Goal: Transaction & Acquisition: Purchase product/service

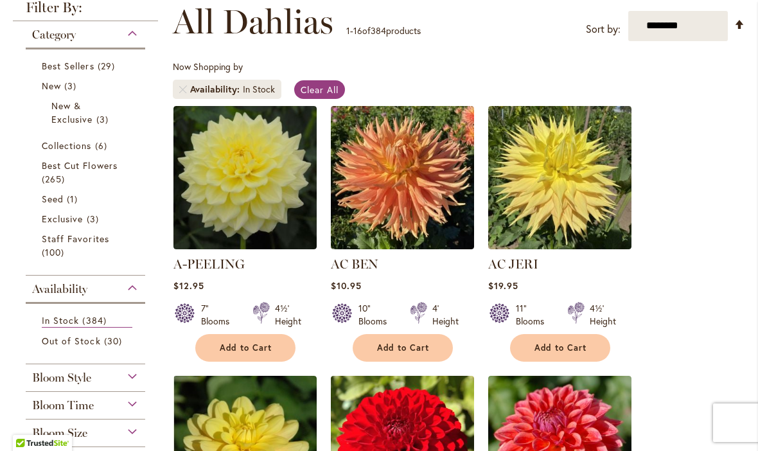
scroll to position [198, 0]
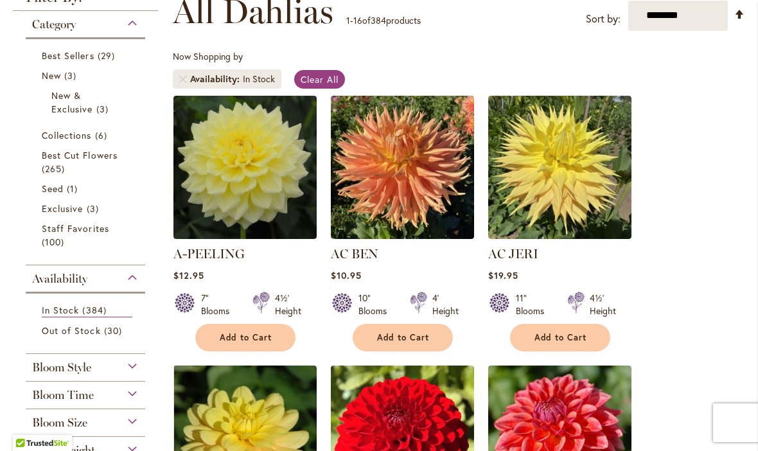
click at [403, 335] on span "Add to Cart" at bounding box center [403, 337] width 53 height 11
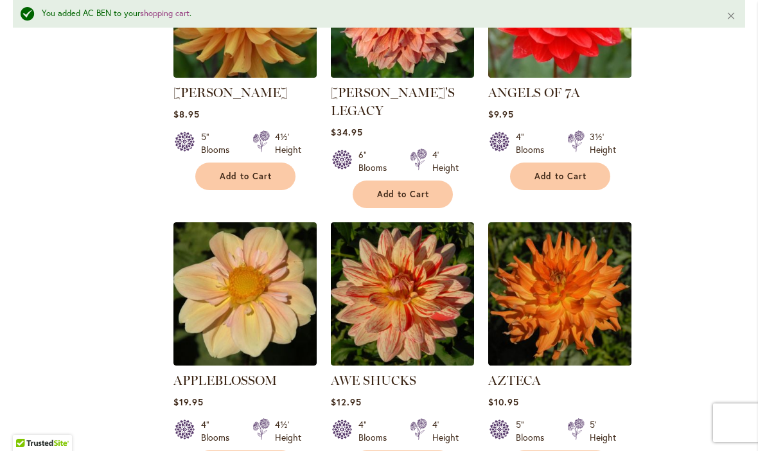
scroll to position [1205, 0]
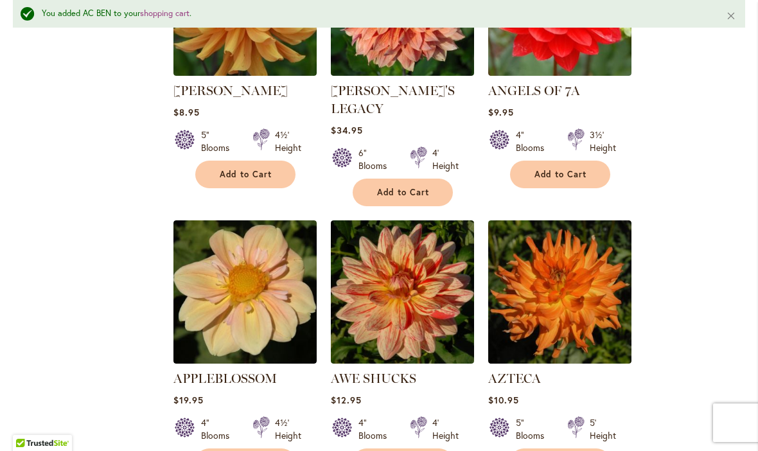
click at [240, 172] on span "Add to Cart" at bounding box center [246, 174] width 53 height 11
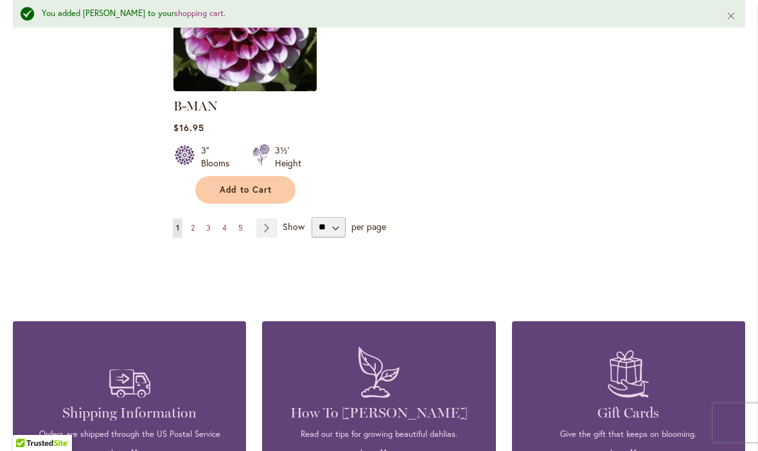
scroll to position [1746, 0]
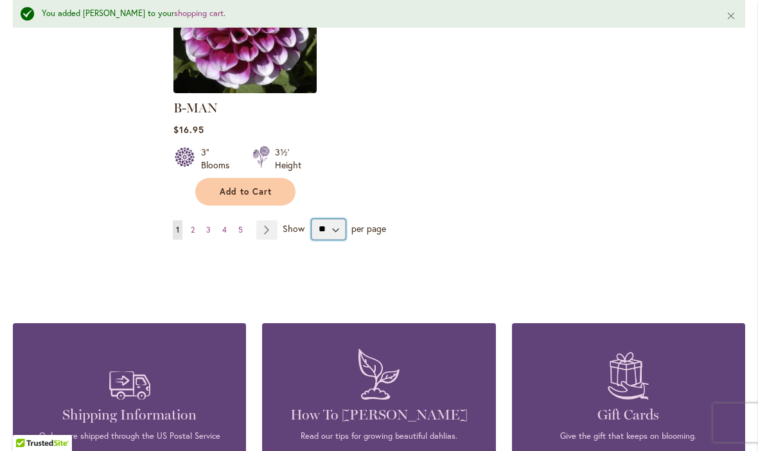
click at [341, 219] on select "** ** ** **" at bounding box center [329, 229] width 34 height 21
click at [329, 220] on select "** ** ** **" at bounding box center [329, 229] width 34 height 21
select select "**"
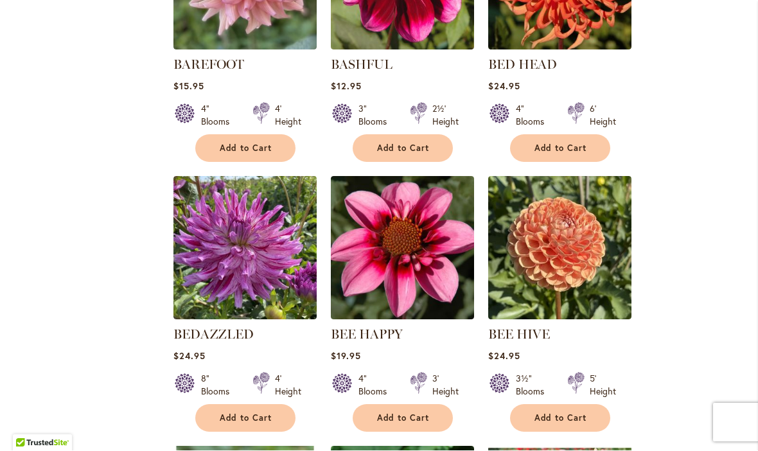
scroll to position [2295, 0]
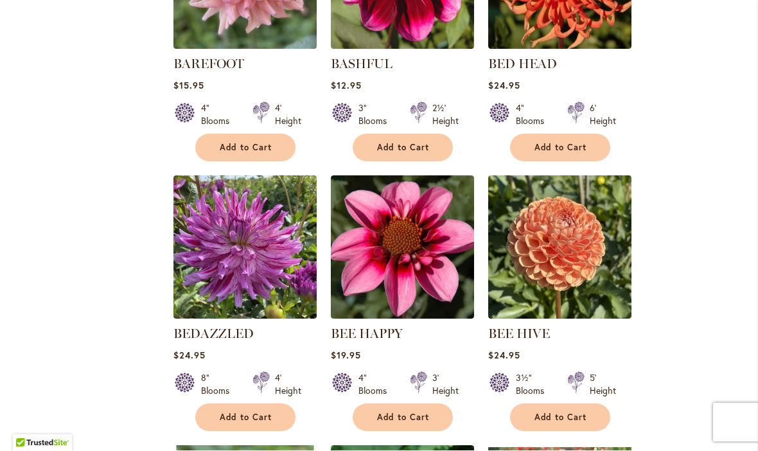
click at [238, 413] on span "Add to Cart" at bounding box center [246, 418] width 53 height 11
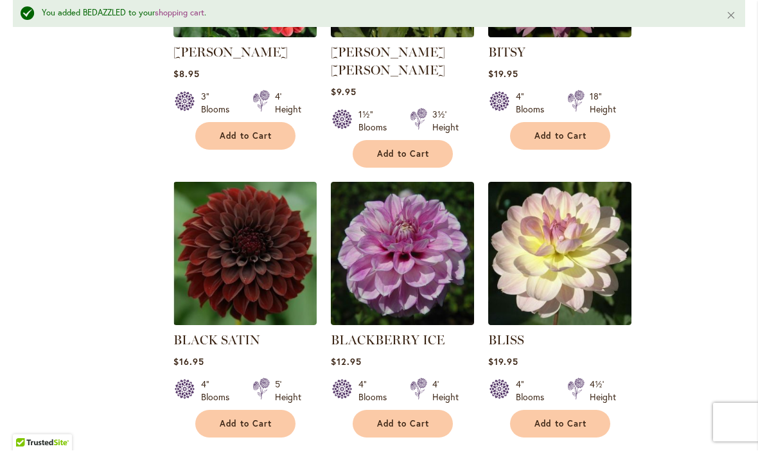
scroll to position [3161, 0]
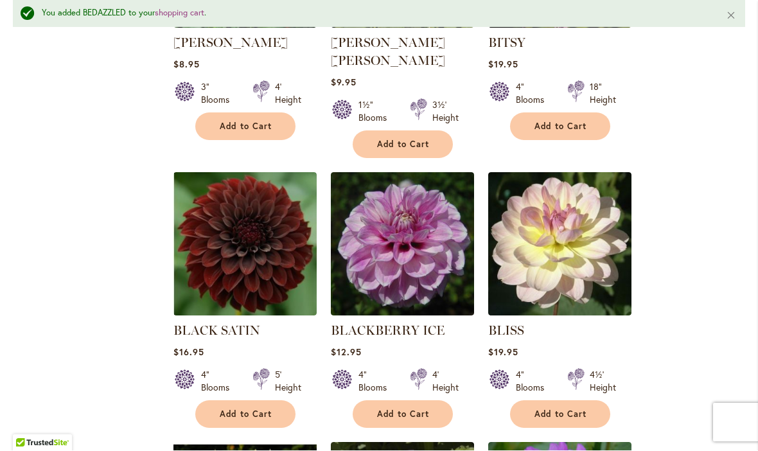
click at [564, 409] on span "Add to Cart" at bounding box center [561, 414] width 53 height 11
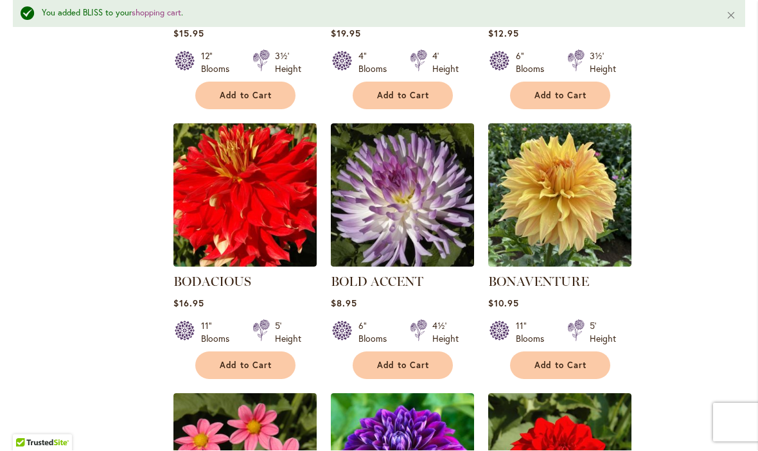
scroll to position [3750, 0]
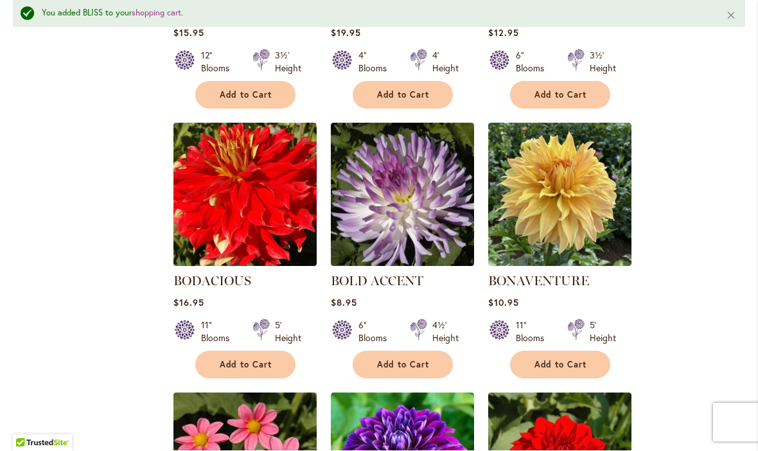
click at [238, 360] on span "Add to Cart" at bounding box center [246, 365] width 53 height 11
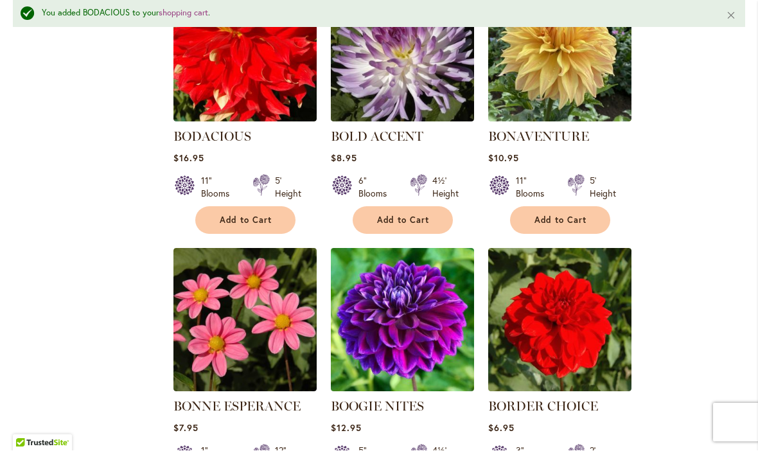
scroll to position [3896, 0]
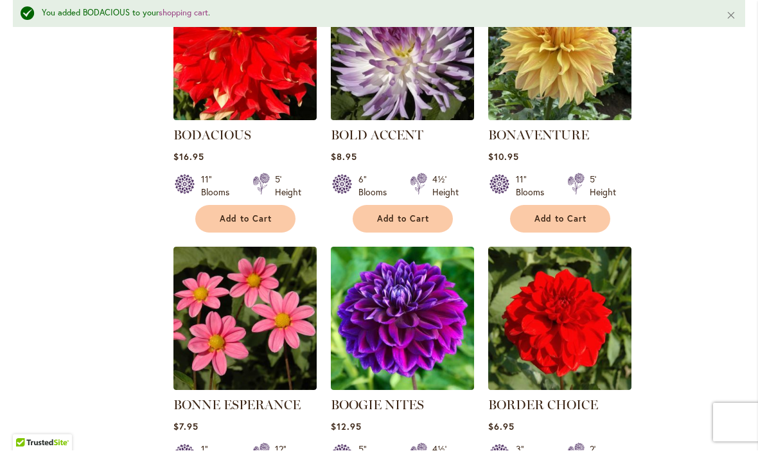
click at [402, 214] on span "Add to Cart" at bounding box center [403, 219] width 53 height 11
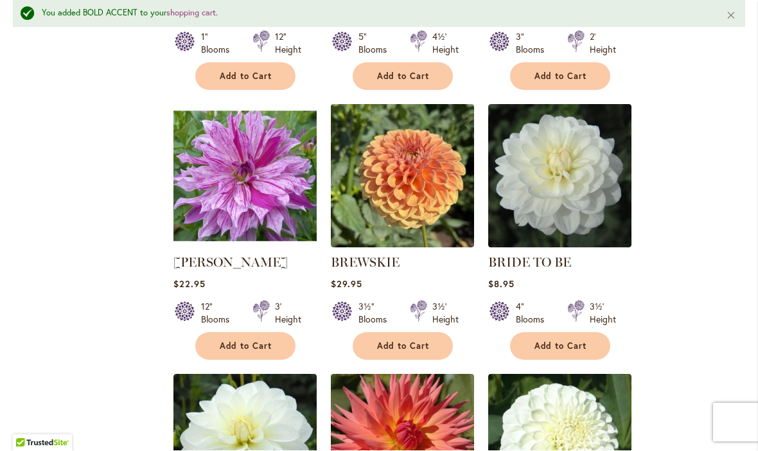
scroll to position [4309, 0]
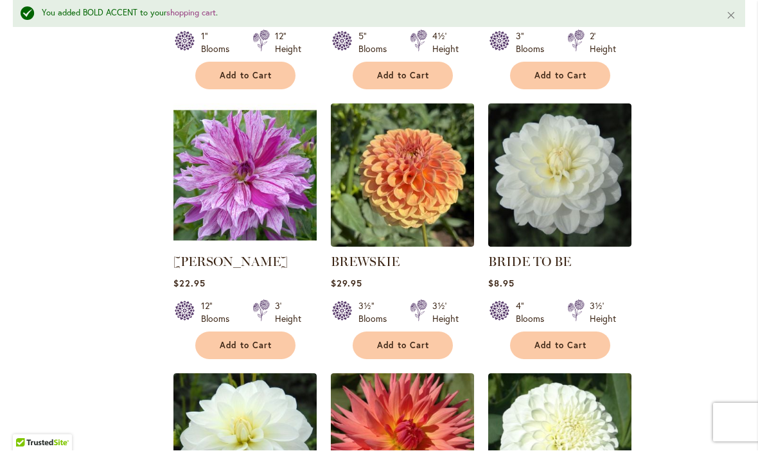
click at [247, 341] on span "Add to Cart" at bounding box center [246, 346] width 53 height 11
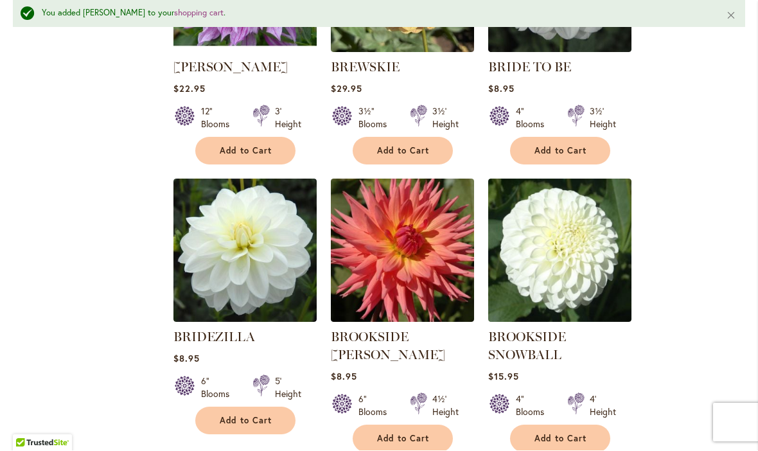
scroll to position [4512, 0]
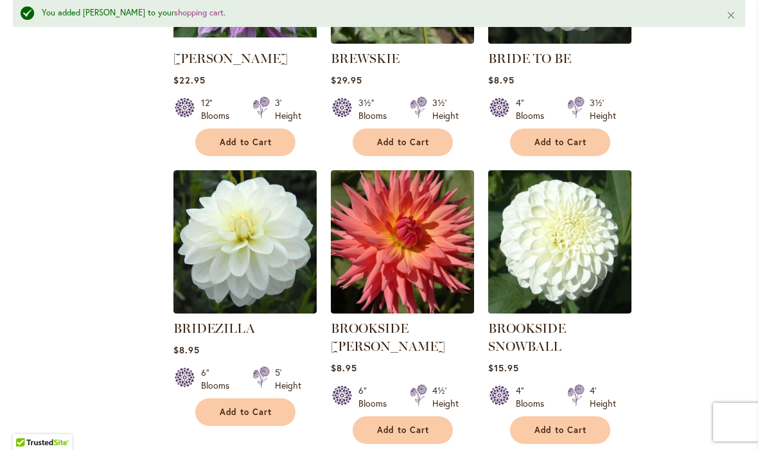
click at [415, 426] on span "Add to Cart" at bounding box center [403, 431] width 53 height 11
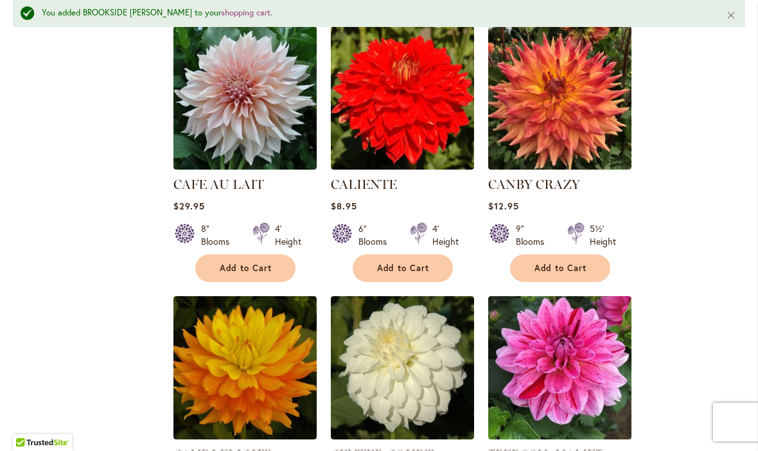
scroll to position [5213, 0]
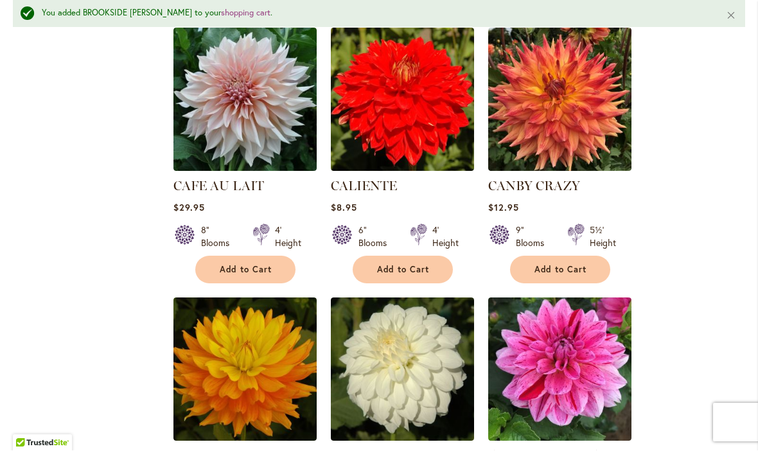
click at [561, 265] on span "Add to Cart" at bounding box center [561, 270] width 53 height 11
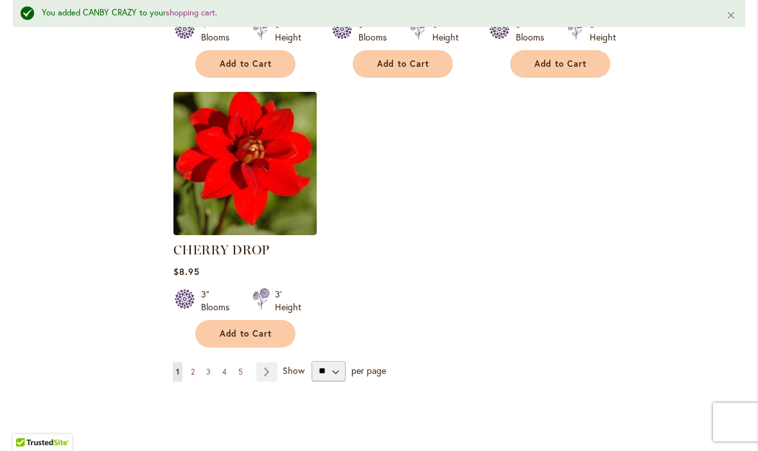
scroll to position [5958, 0]
click at [266, 364] on link "Page Next" at bounding box center [266, 373] width 21 height 19
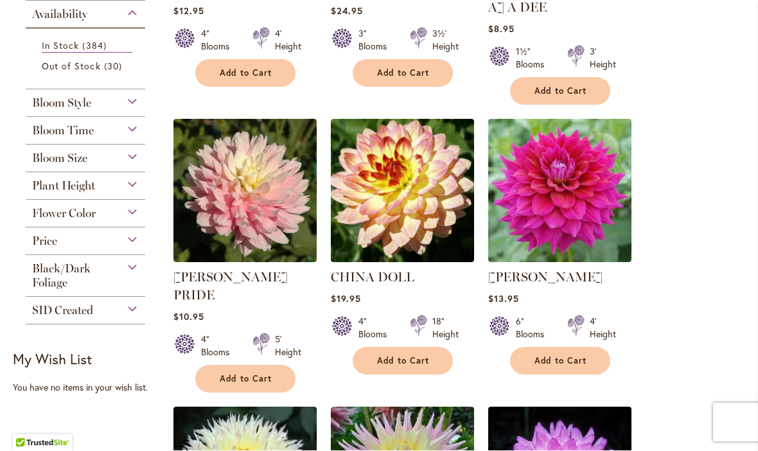
scroll to position [463, 0]
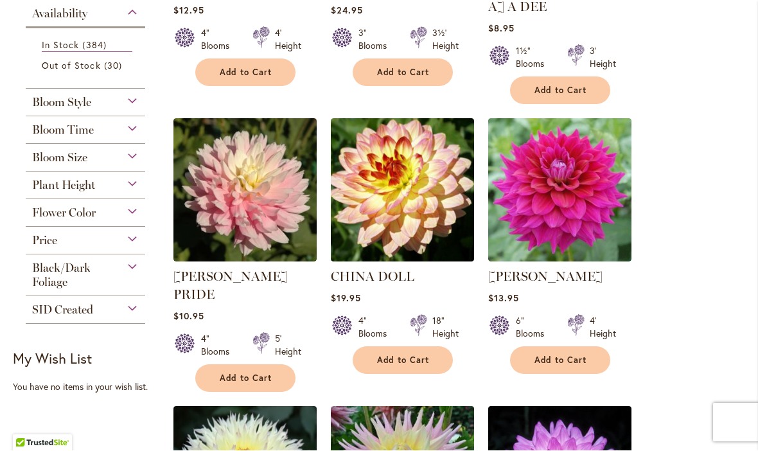
click at [240, 373] on span "Add to Cart" at bounding box center [246, 378] width 53 height 11
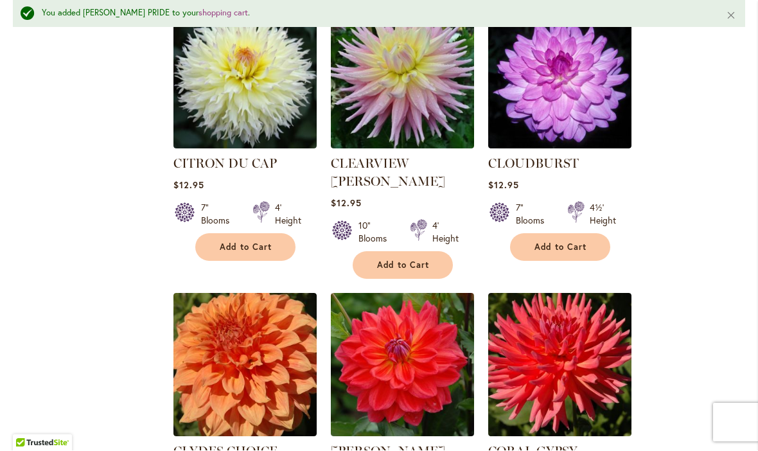
scroll to position [888, 0]
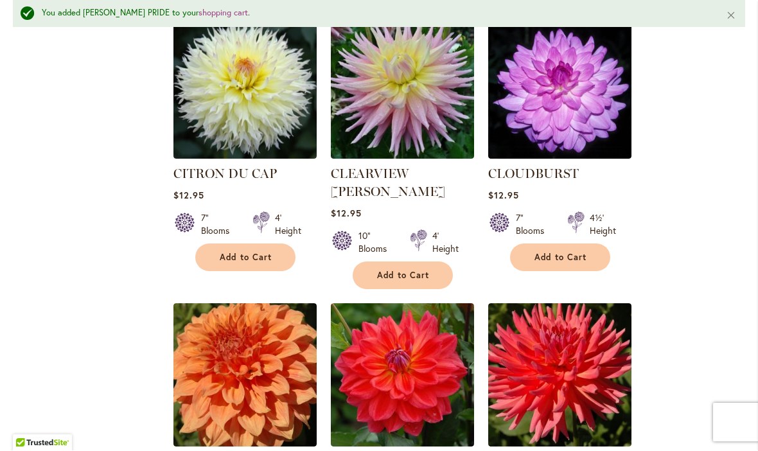
click at [409, 262] on button "Add to Cart" at bounding box center [403, 276] width 100 height 28
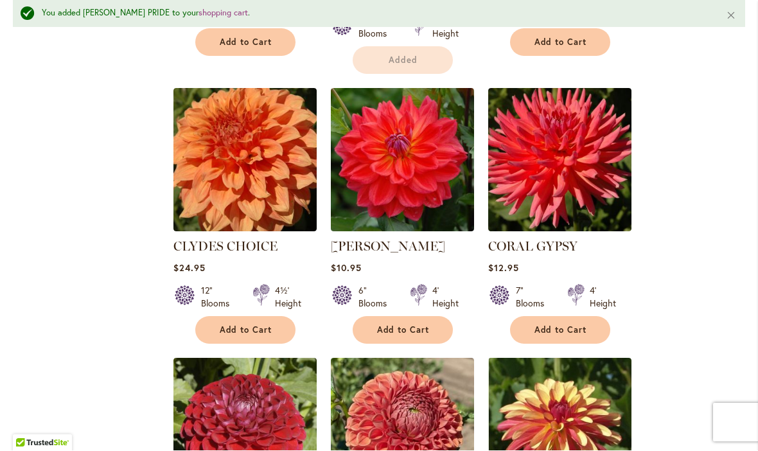
scroll to position [1117, 0]
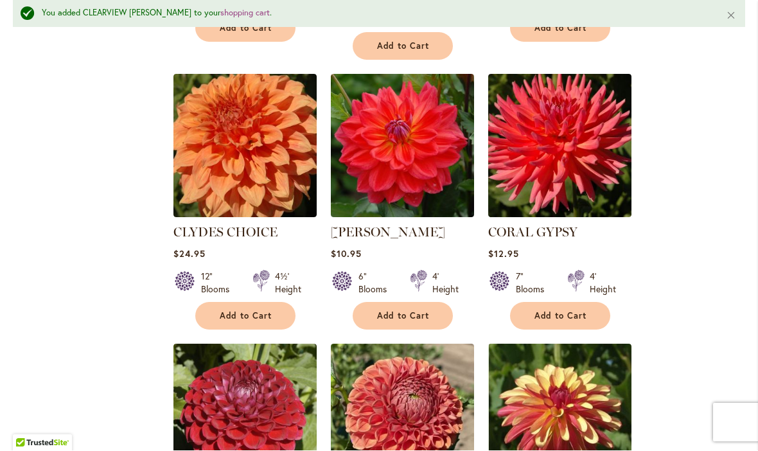
click at [557, 311] on span "Add to Cart" at bounding box center [561, 316] width 53 height 11
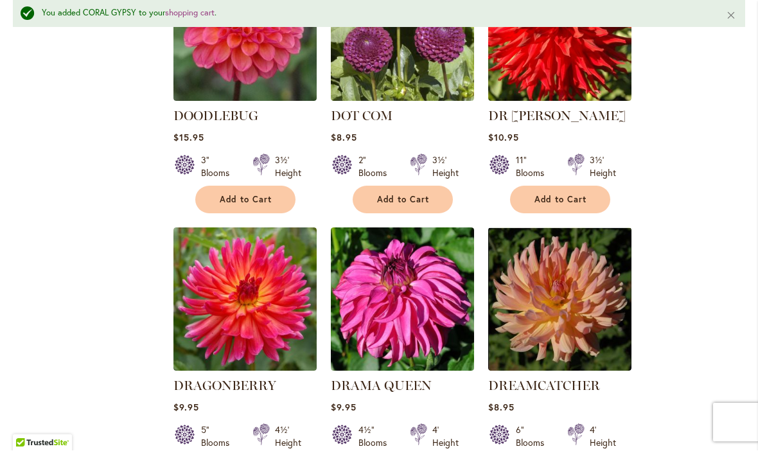
scroll to position [3173, 0]
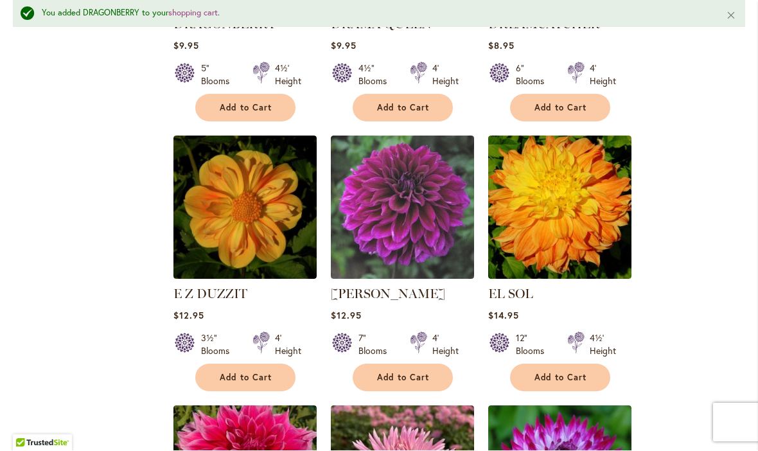
scroll to position [3535, 0]
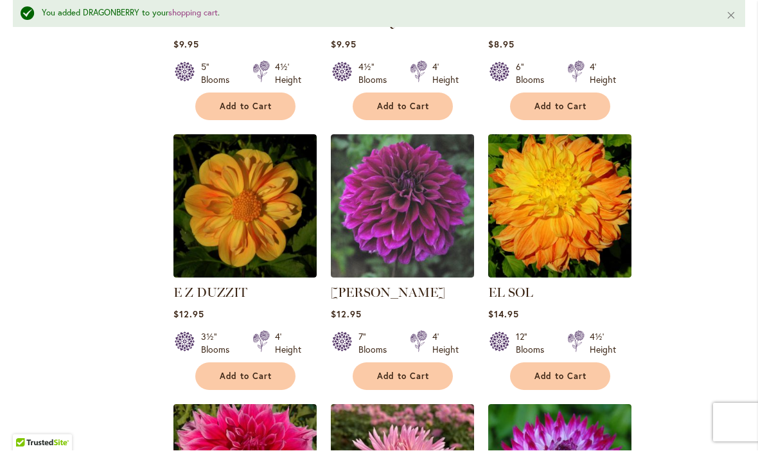
click at [563, 363] on button "Add to Cart" at bounding box center [560, 377] width 100 height 28
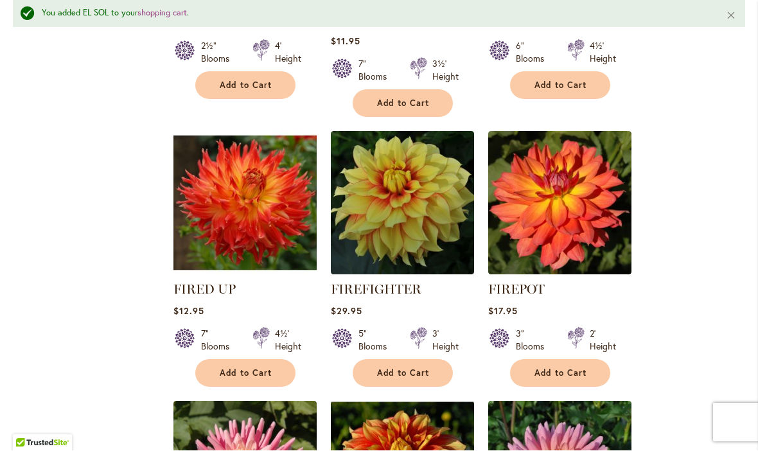
scroll to position [4938, 0]
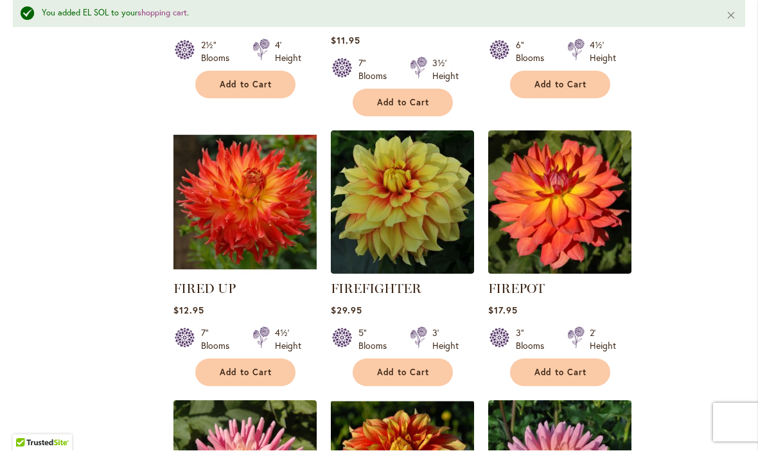
click at [241, 368] on span "Add to Cart" at bounding box center [246, 373] width 53 height 11
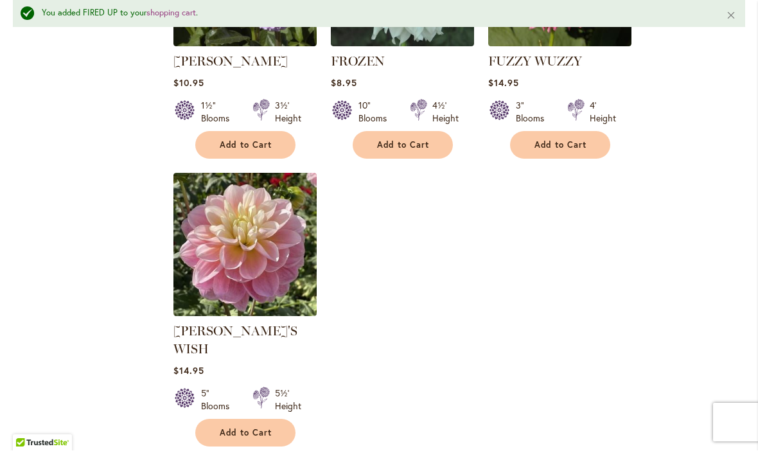
scroll to position [6011, 0]
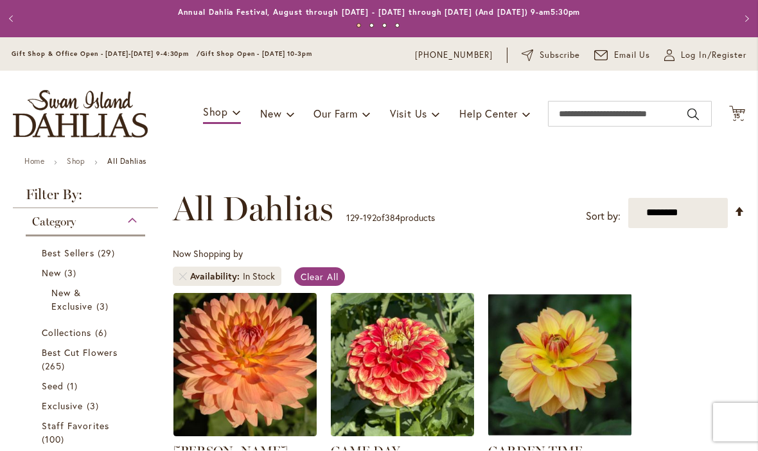
scroll to position [238, 0]
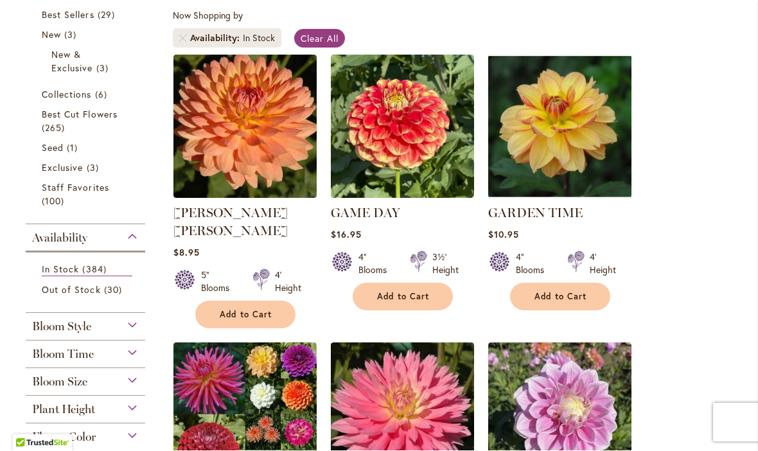
click at [558, 297] on span "Add to Cart" at bounding box center [561, 297] width 53 height 11
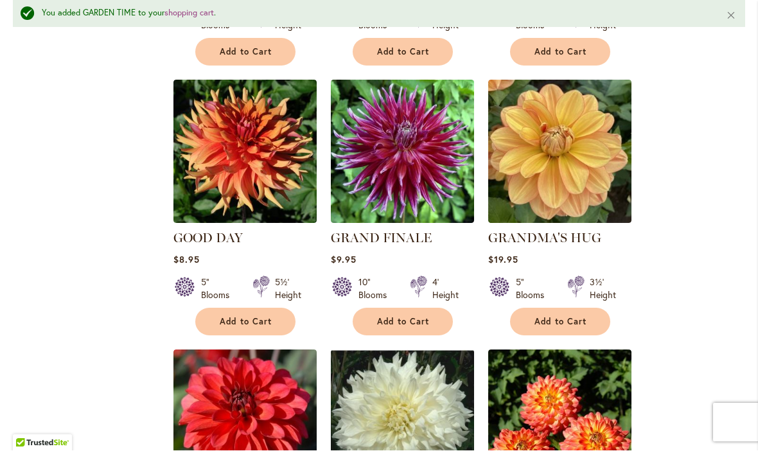
scroll to position [1652, 0]
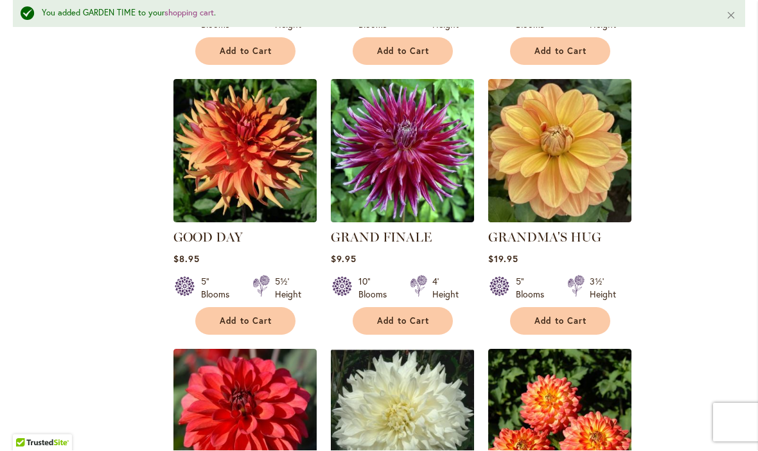
click at [400, 308] on button "Add to Cart" at bounding box center [403, 322] width 100 height 28
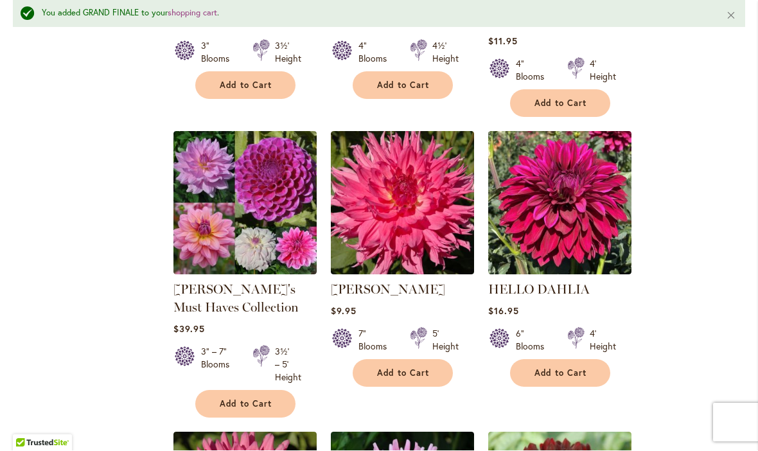
scroll to position [2715, 0]
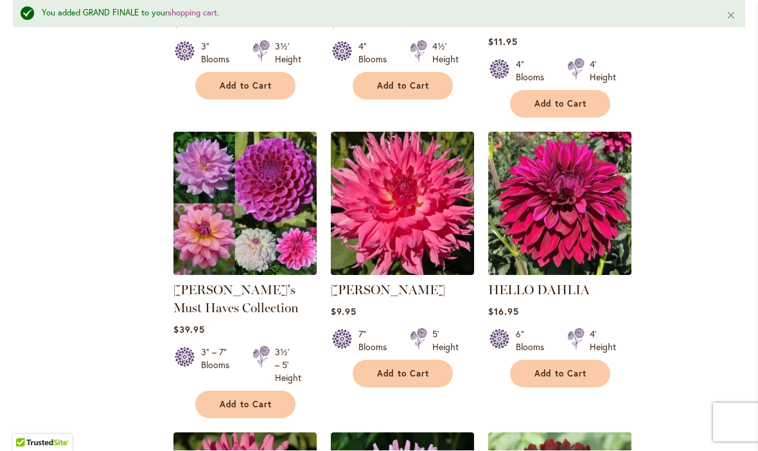
click at [407, 361] on button "Add to Cart" at bounding box center [403, 375] width 100 height 28
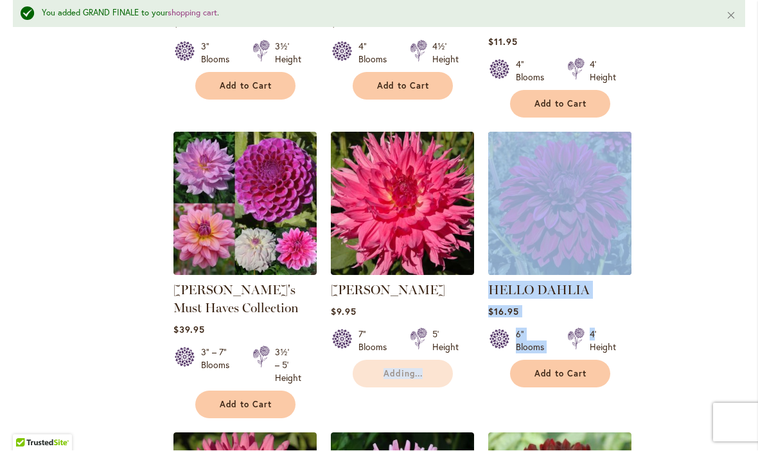
scroll to position [2711, 0]
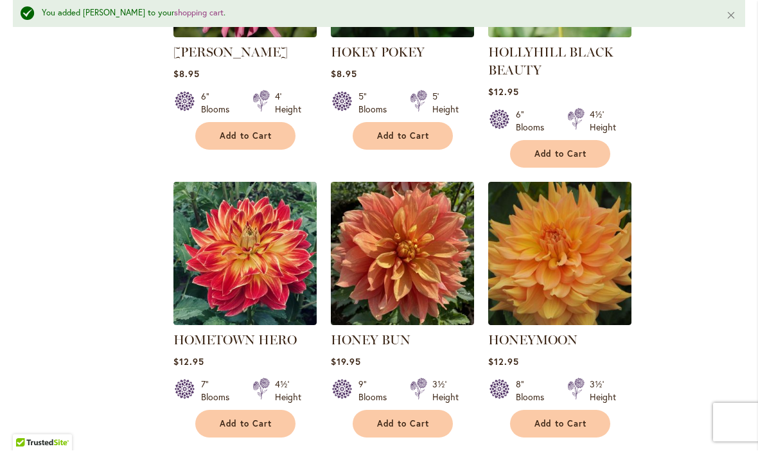
scroll to position [3260, 0]
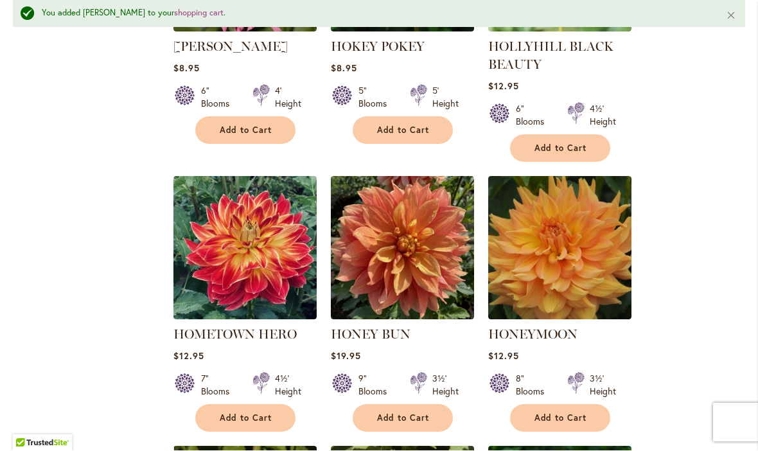
click at [242, 413] on span "Add to Cart" at bounding box center [246, 418] width 53 height 11
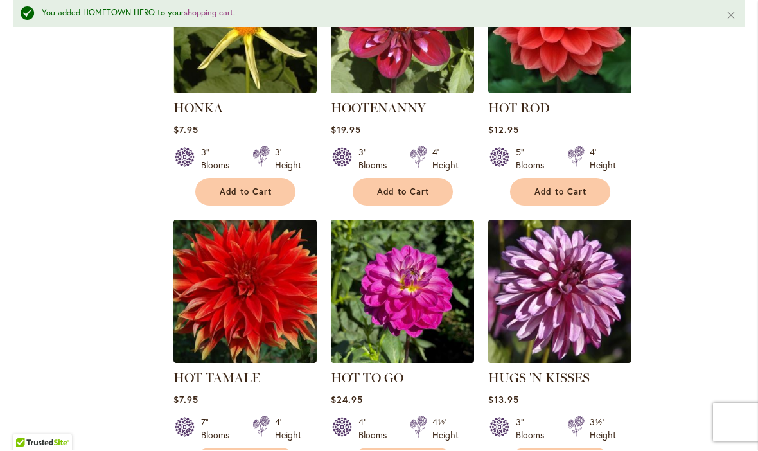
scroll to position [3773, 0]
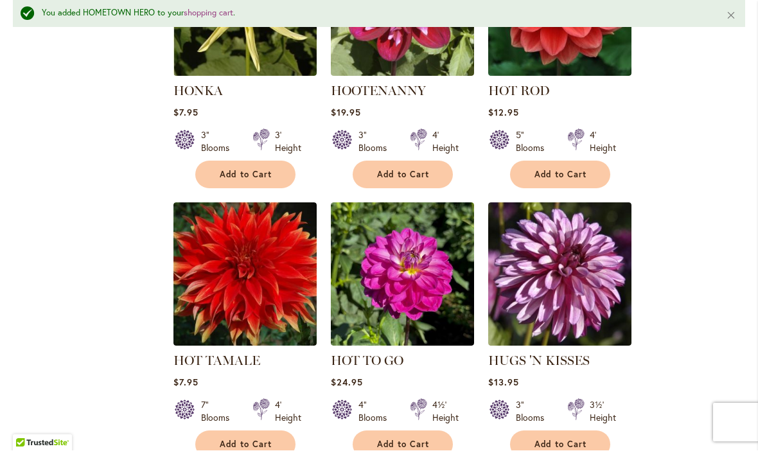
click at [244, 440] on span "Add to Cart" at bounding box center [246, 445] width 53 height 11
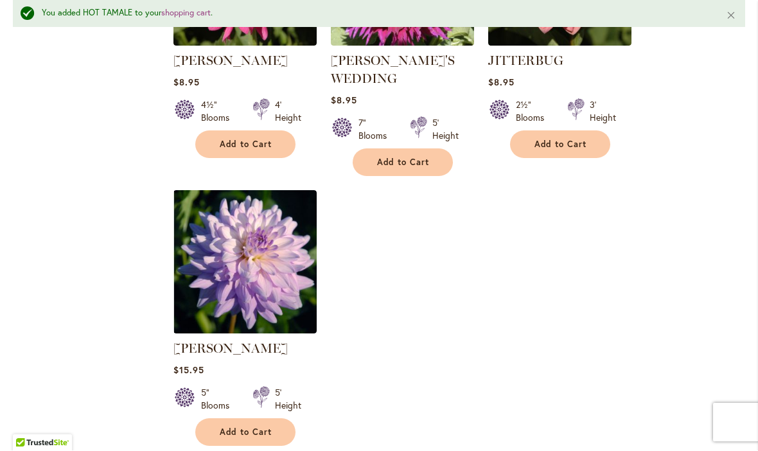
scroll to position [6013, 0]
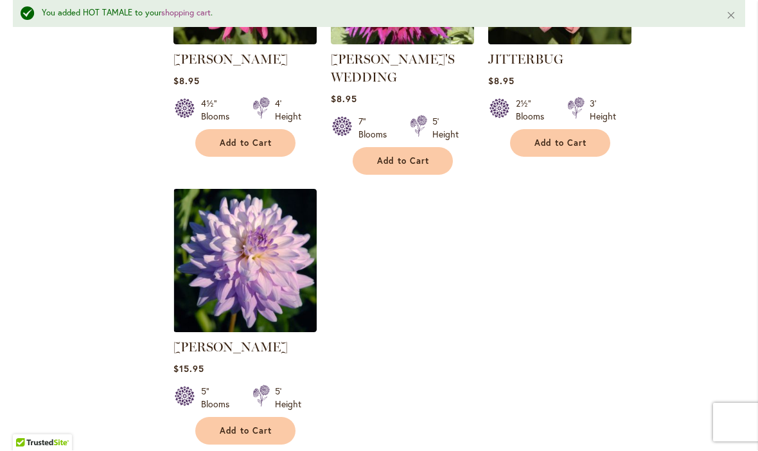
click at [245, 426] on span "Add to Cart" at bounding box center [246, 431] width 53 height 11
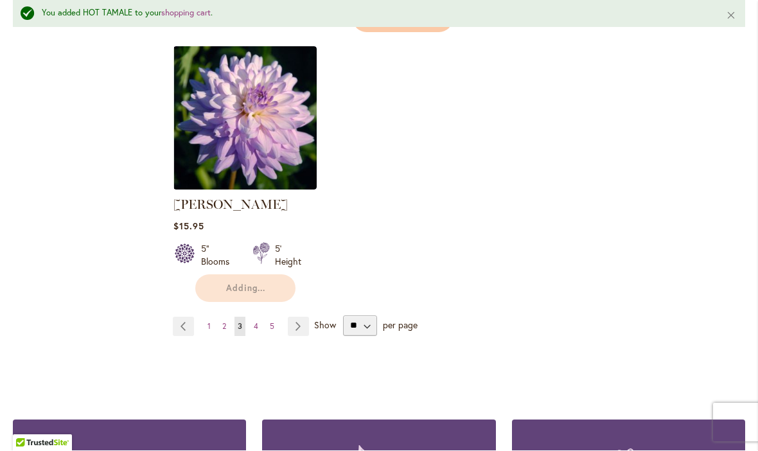
scroll to position [6191, 0]
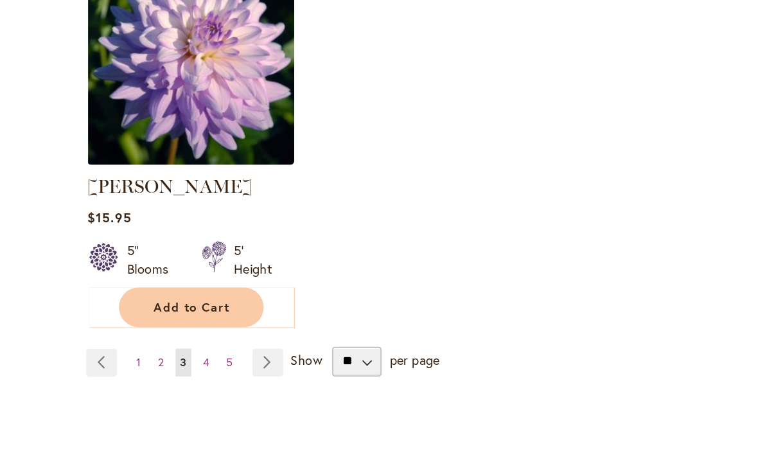
click at [288, 283] on link "Page Next" at bounding box center [298, 292] width 21 height 19
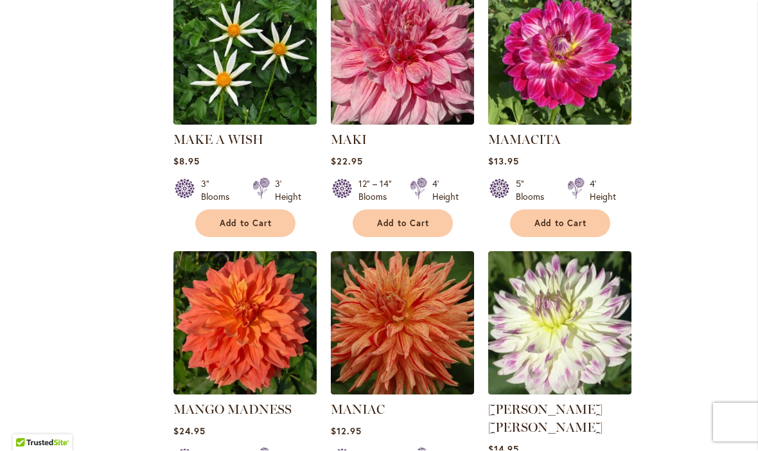
scroll to position [3640, 0]
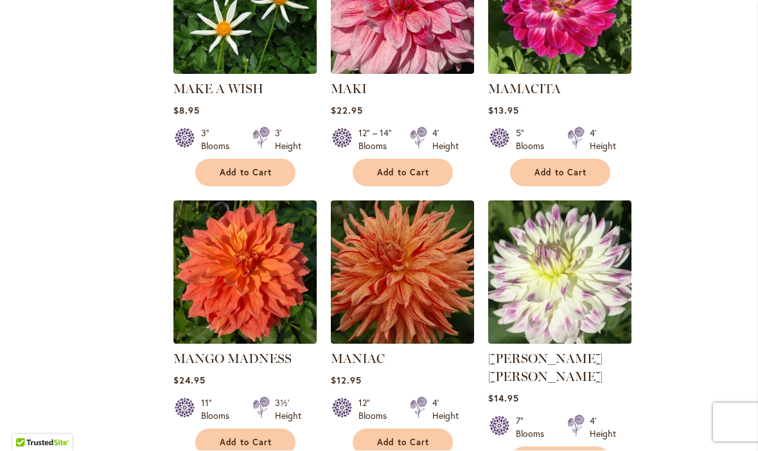
scroll to position [3679, 0]
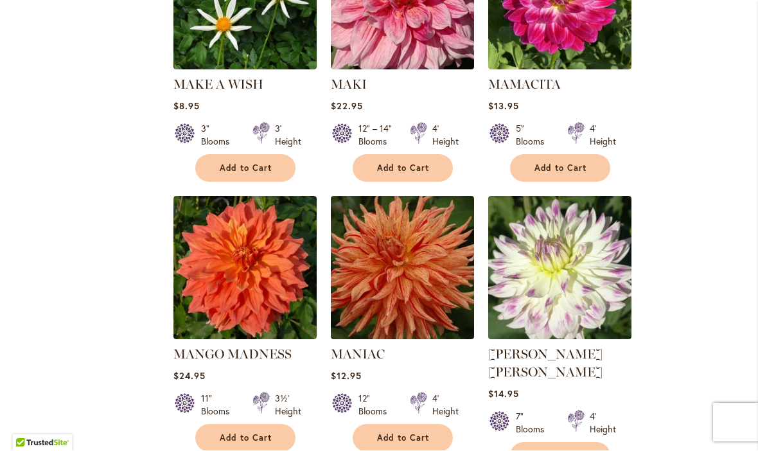
click at [408, 433] on span "Add to Cart" at bounding box center [403, 438] width 53 height 11
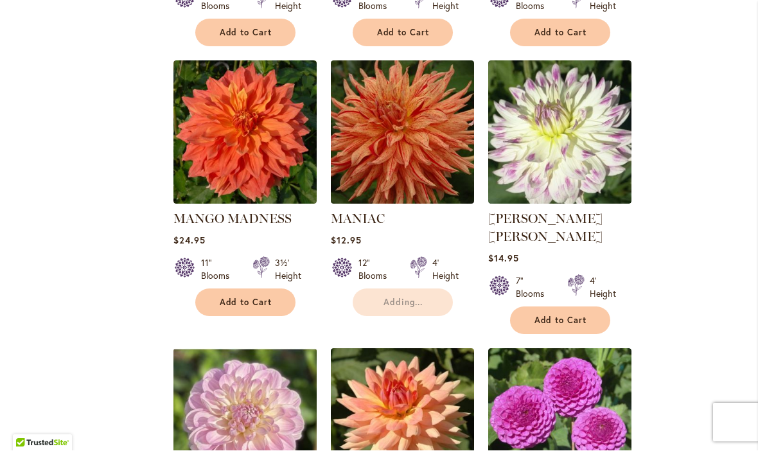
scroll to position [3811, 0]
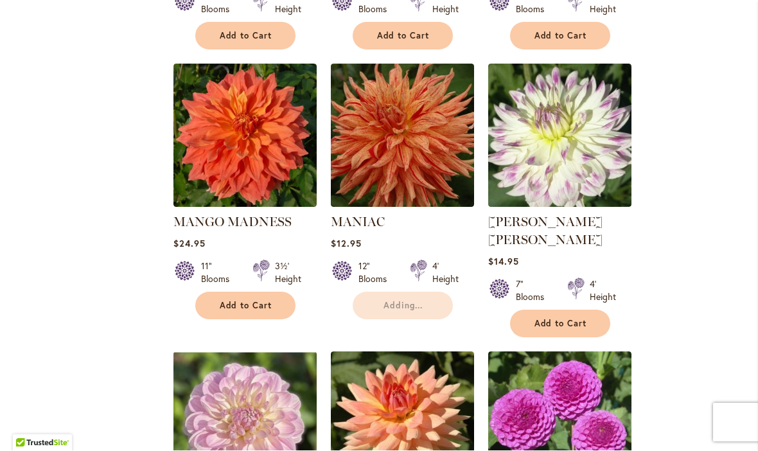
click at [413, 292] on form "Adding..." at bounding box center [403, 306] width 100 height 28
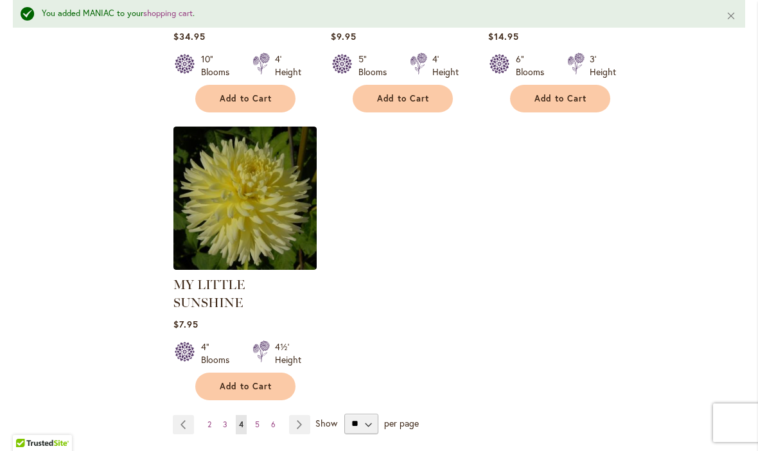
scroll to position [6011, 0]
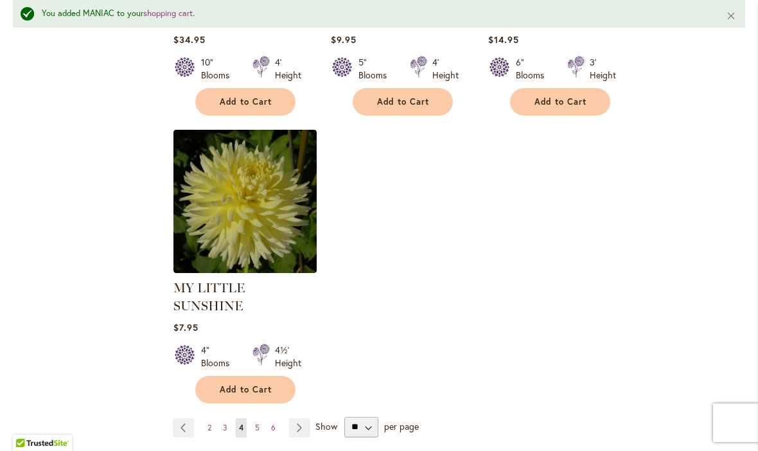
click at [299, 418] on link "Page Next" at bounding box center [299, 427] width 21 height 19
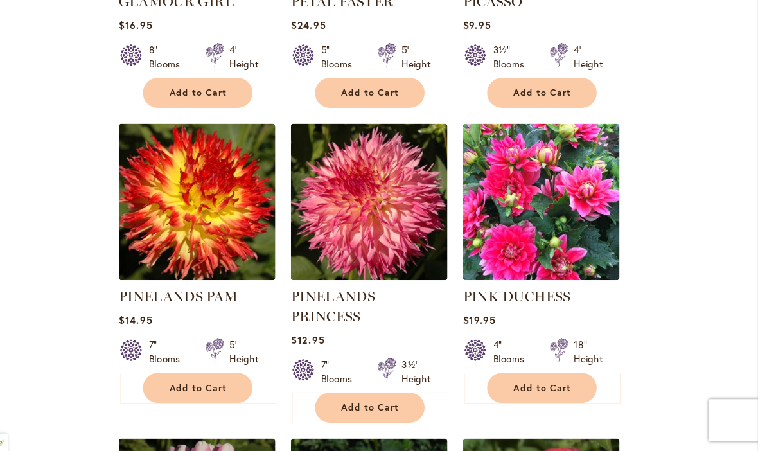
scroll to position [3168, 0]
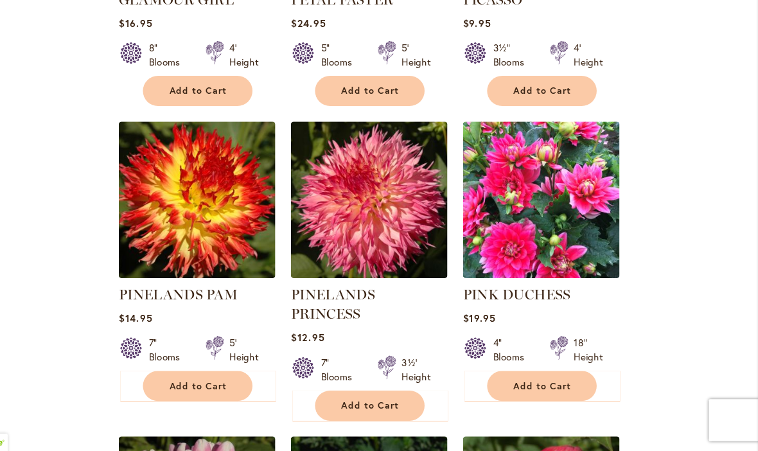
click at [377, 404] on span "Add to Cart" at bounding box center [403, 409] width 53 height 11
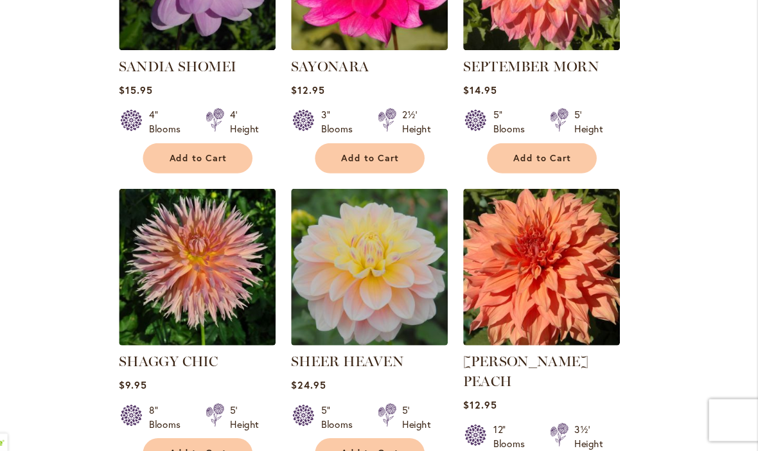
scroll to position [5336, 0]
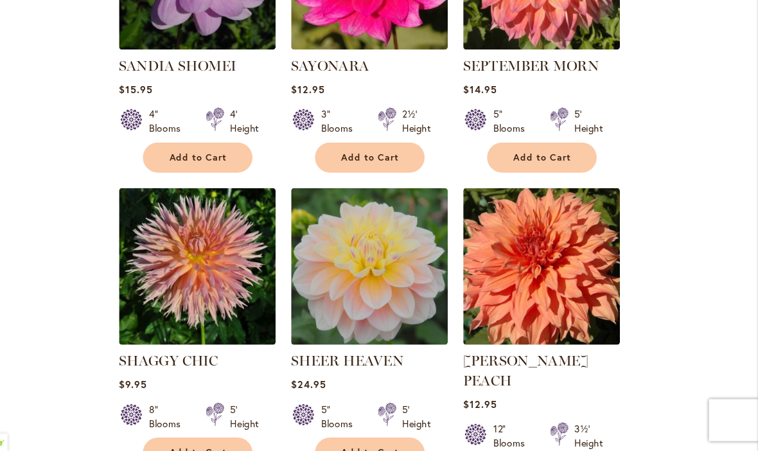
click at [195, 439] on button "Add to Cart" at bounding box center [245, 453] width 100 height 28
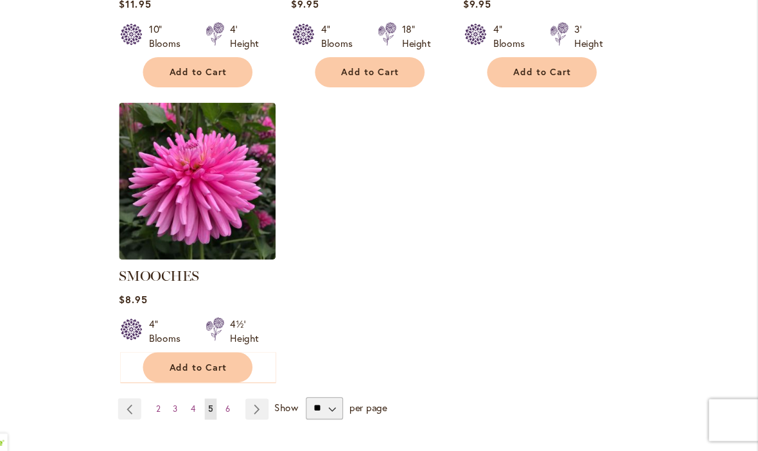
scroll to position [5973, 0]
click at [289, 403] on link "Page Next" at bounding box center [299, 412] width 21 height 19
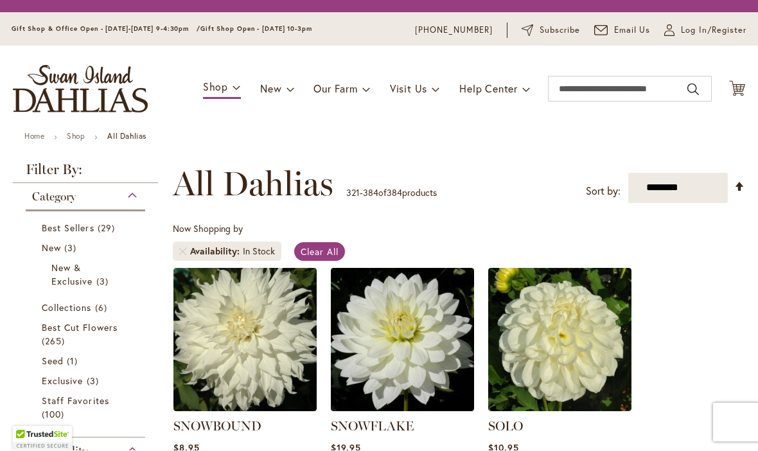
scroll to position [238, 0]
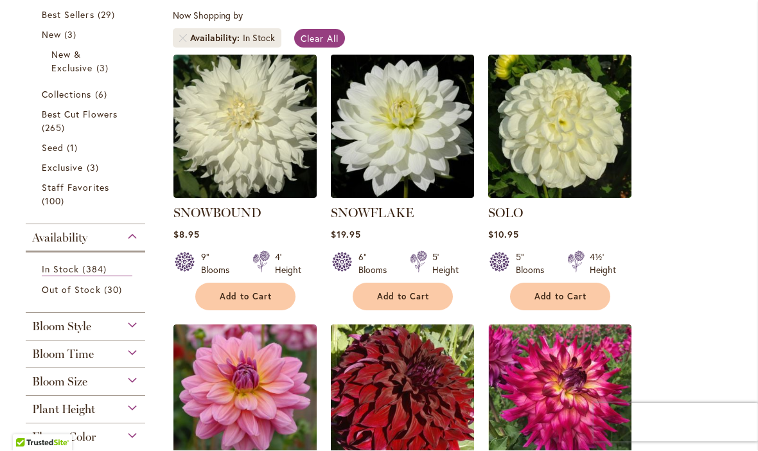
click at [404, 303] on button "Add to Cart" at bounding box center [403, 297] width 100 height 28
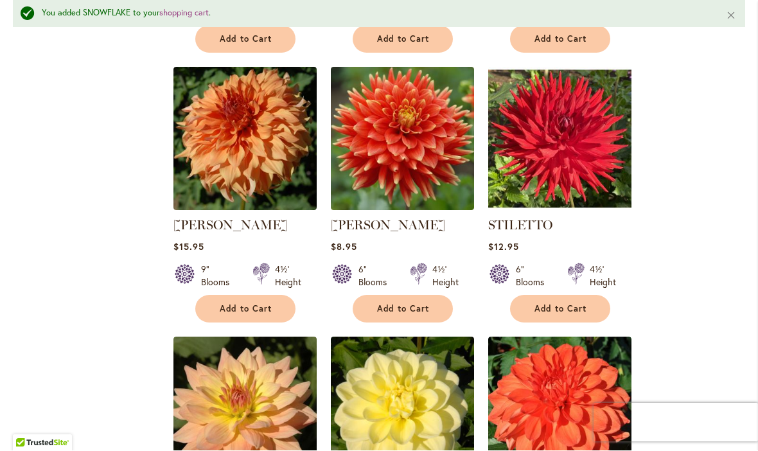
scroll to position [1071, 0]
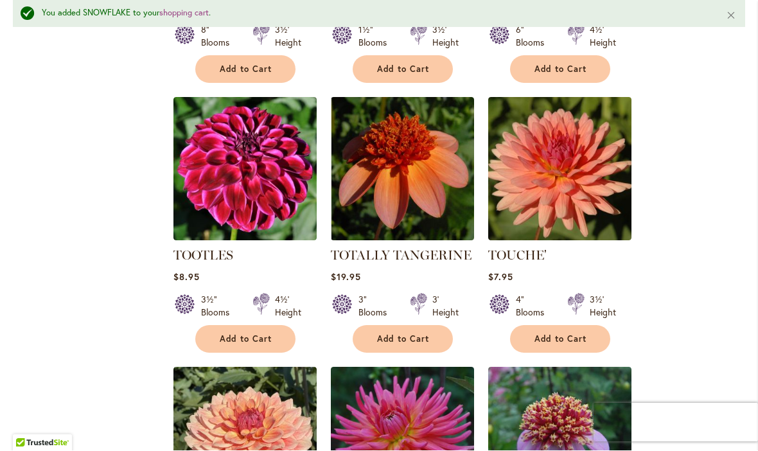
scroll to position [2948, 0]
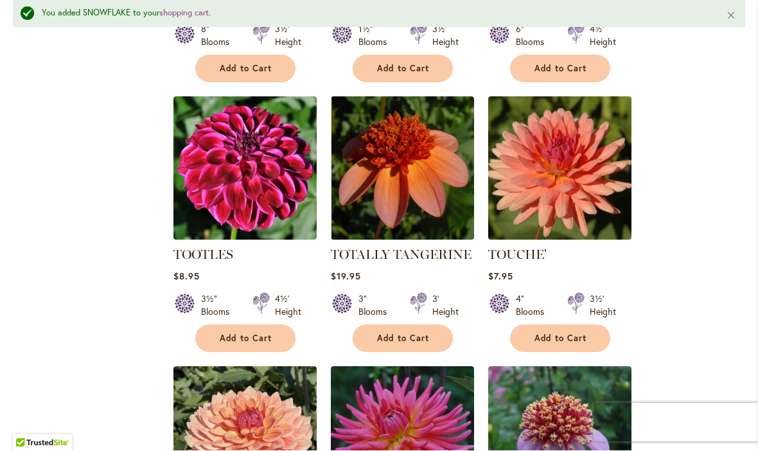
click at [685, 238] on ol "SNOWBOUND Rating: 100% 2 Reviews $8.95 9" Blooms 4' Height Add to Cart" at bounding box center [459, 360] width 573 height 5962
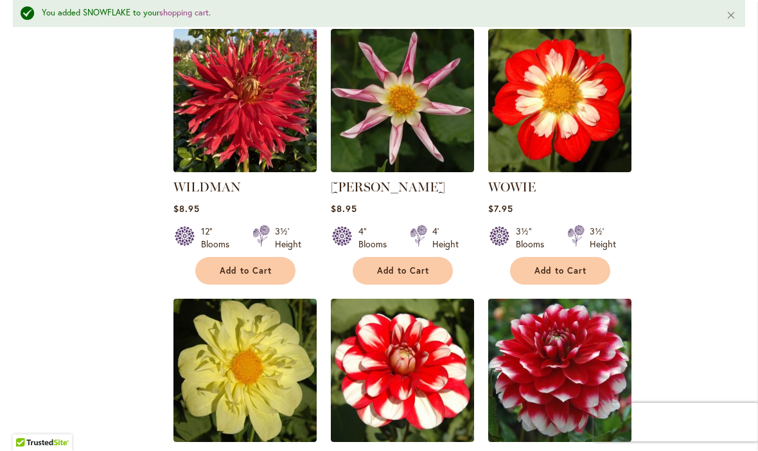
scroll to position [4925, 0]
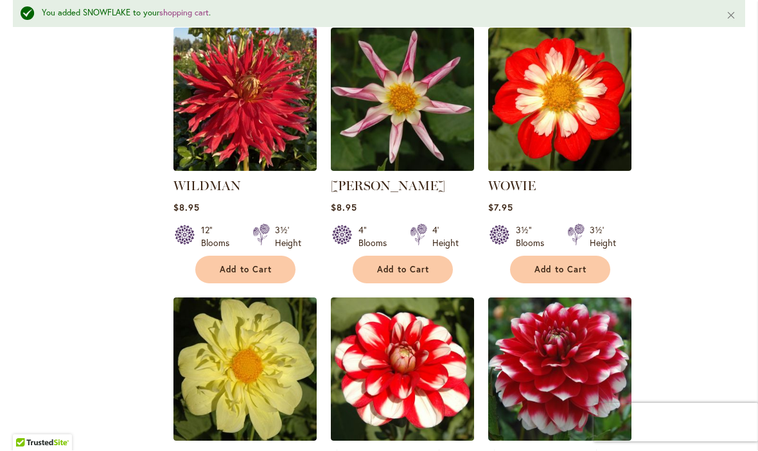
click at [261, 83] on img at bounding box center [245, 99] width 143 height 143
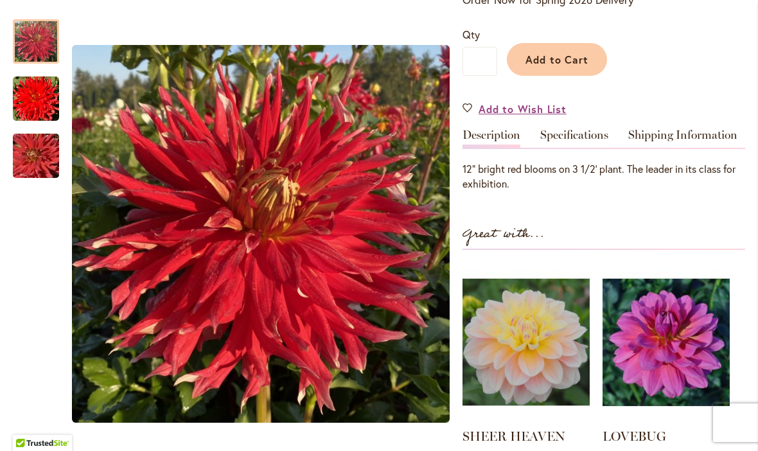
scroll to position [300, 0]
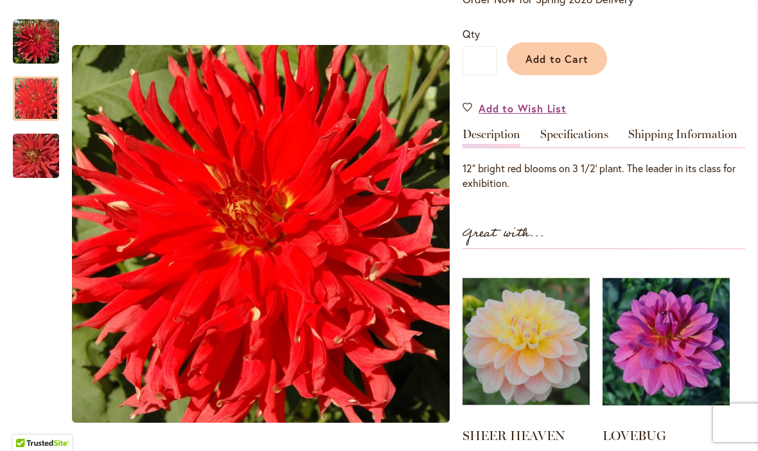
click at [40, 94] on img "Wildman" at bounding box center [36, 99] width 46 height 46
click at [44, 152] on img "Wildman" at bounding box center [36, 156] width 93 height 62
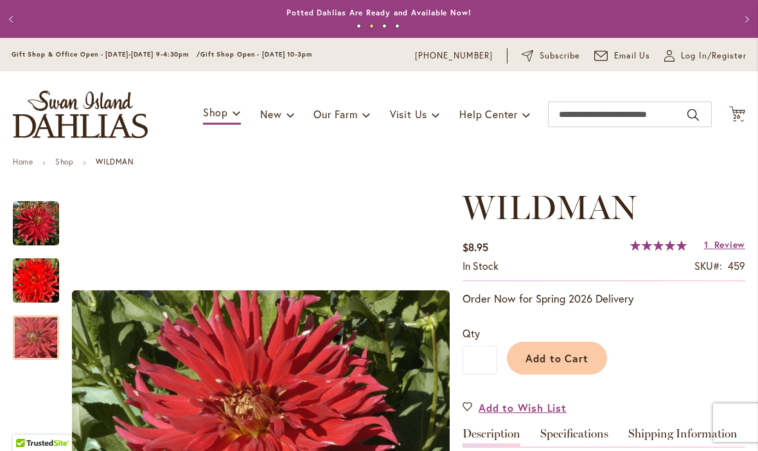
scroll to position [0, 0]
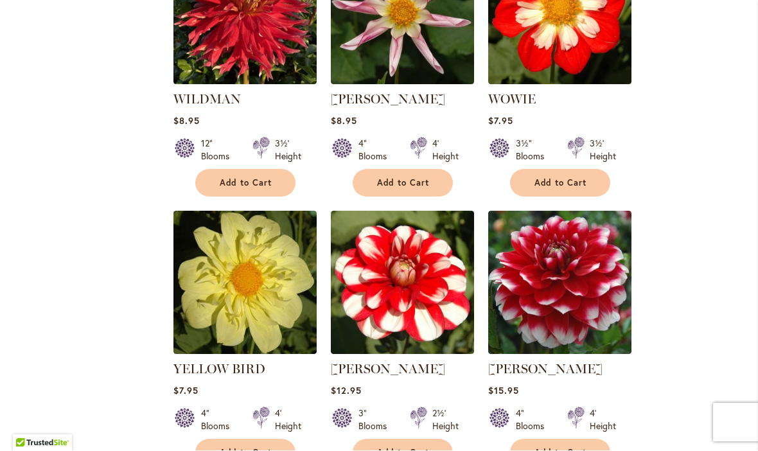
scroll to position [4979, 0]
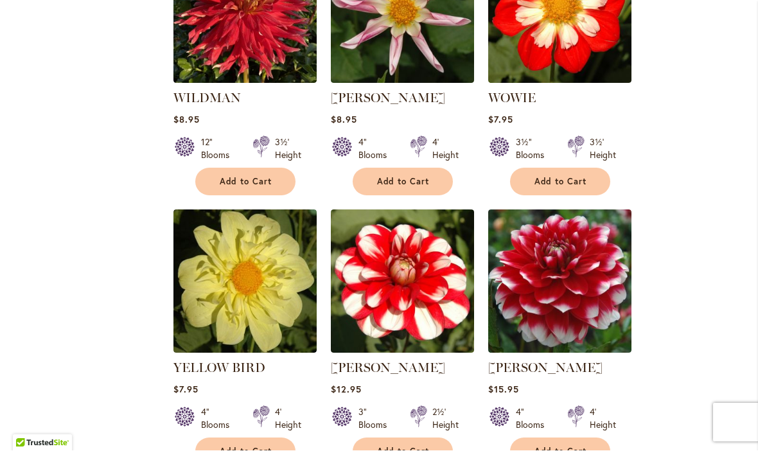
click at [244, 177] on span "Add to Cart" at bounding box center [246, 182] width 53 height 11
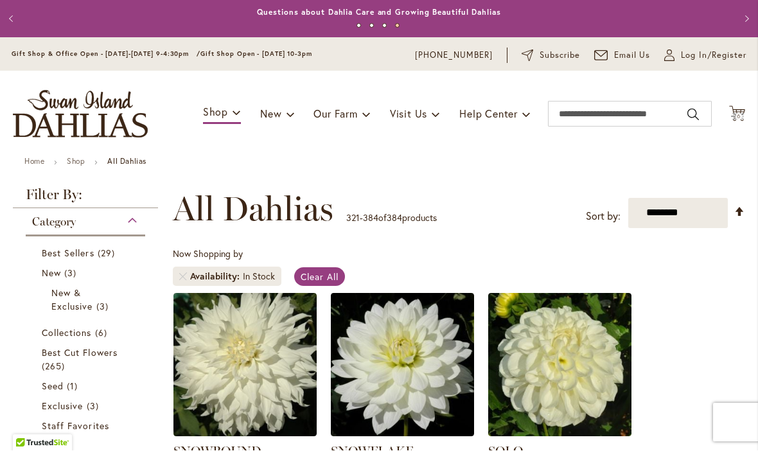
scroll to position [0, 0]
click at [710, 55] on span "Log In/Register" at bounding box center [714, 55] width 66 height 13
click at [703, 56] on span "Log In/Register" at bounding box center [714, 55] width 66 height 13
click at [715, 61] on span "Log In/Register" at bounding box center [714, 55] width 66 height 13
click at [742, 118] on img at bounding box center [738, 116] width 15 height 15
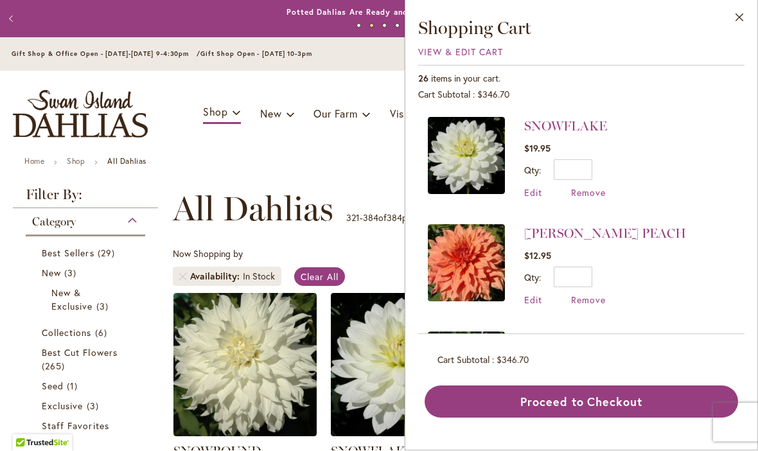
click at [732, 118] on img at bounding box center [738, 116] width 15 height 15
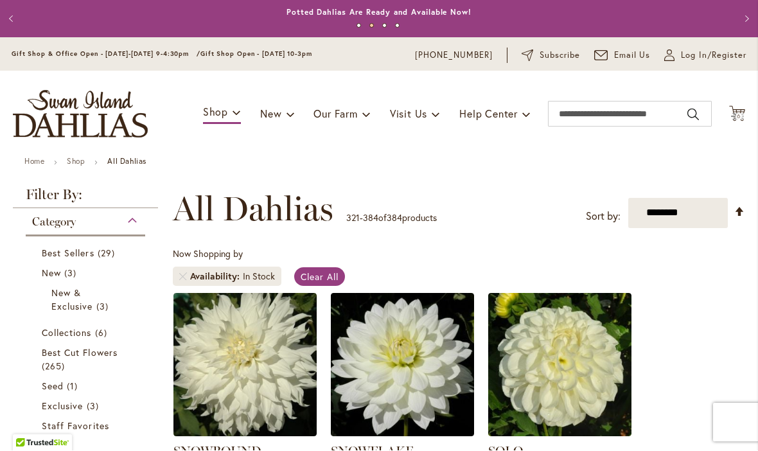
click at [735, 117] on img at bounding box center [738, 116] width 15 height 15
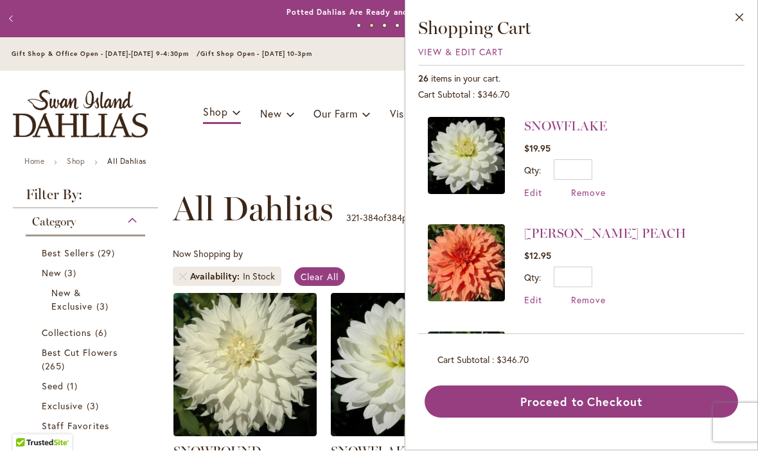
click at [739, 118] on img at bounding box center [738, 116] width 15 height 15
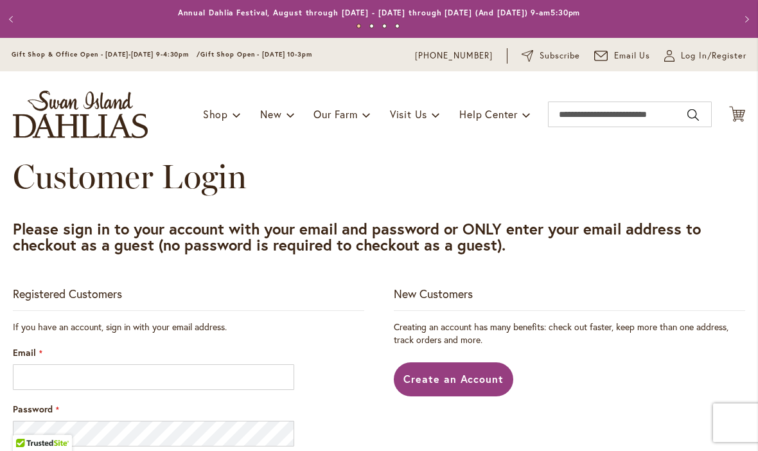
scroll to position [200, 0]
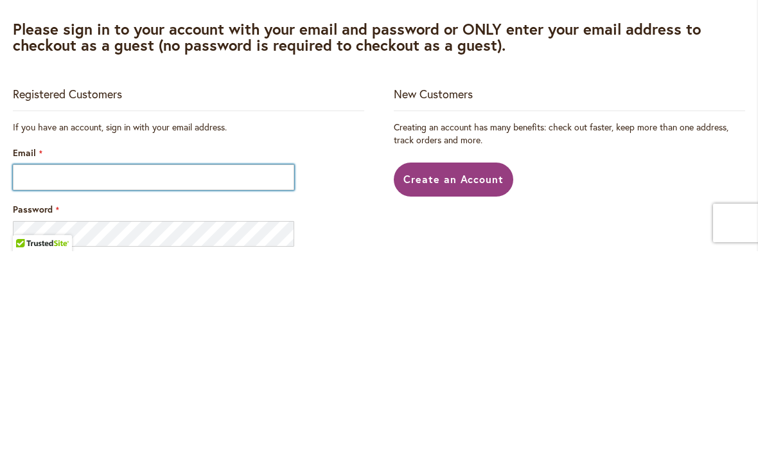
type input "**********"
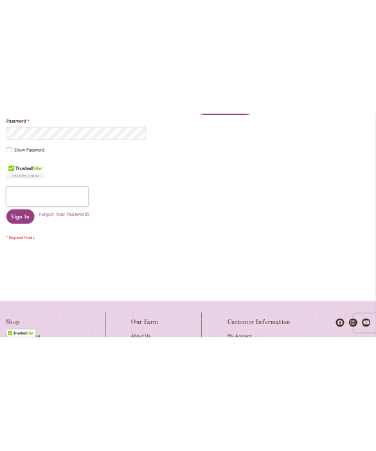
scroll to position [402, 0]
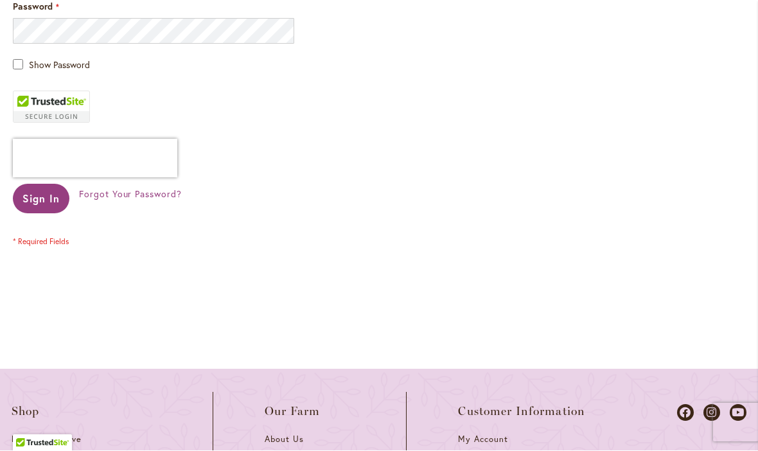
click at [49, 203] on span "Sign In" at bounding box center [40, 198] width 37 height 13
click at [17, 80] on fieldset "**********" at bounding box center [189, 82] width 352 height 329
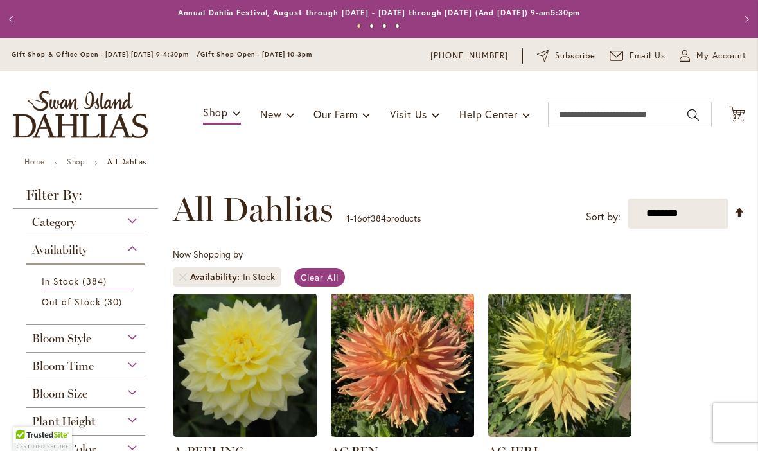
click at [745, 114] on icon "Cart .cls-1 { fill: #231f20; }" at bounding box center [738, 114] width 16 height 16
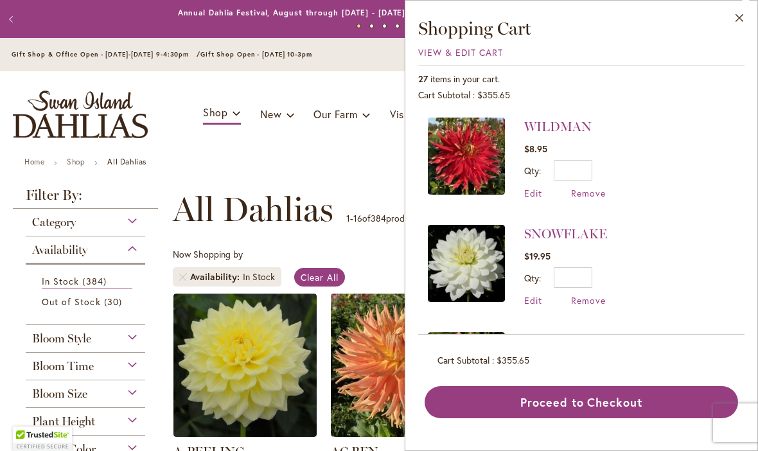
click at [365, 163] on ul "Home Shop All Dahlias" at bounding box center [379, 163] width 710 height 12
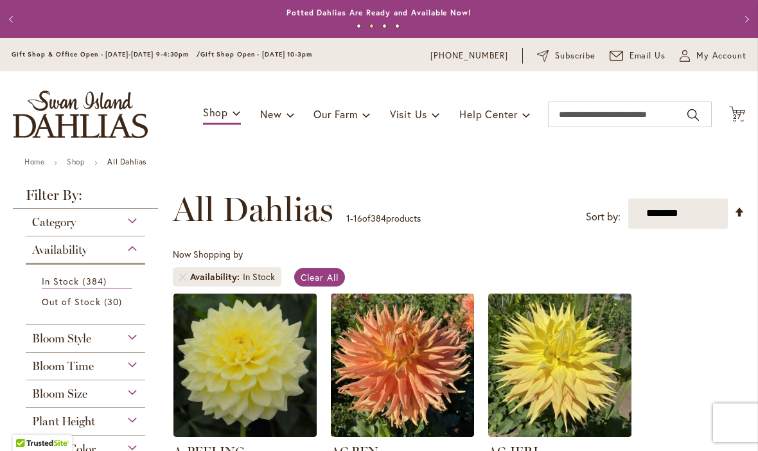
click at [744, 114] on icon at bounding box center [738, 113] width 16 height 15
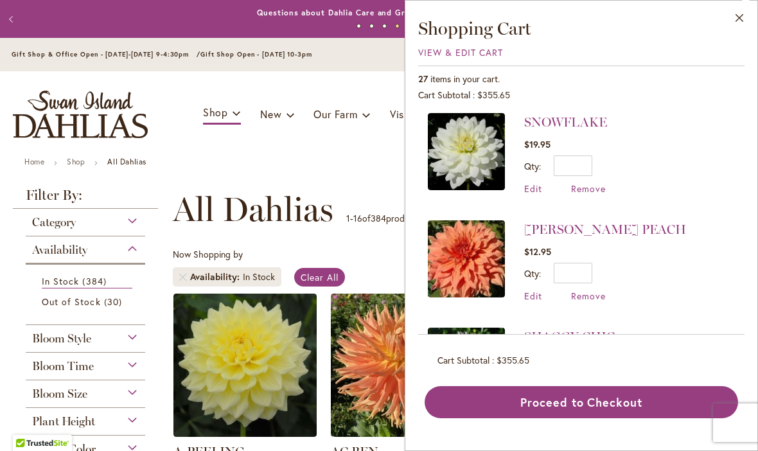
scroll to position [112, 0]
click at [600, 189] on span "Remove" at bounding box center [588, 189] width 35 height 12
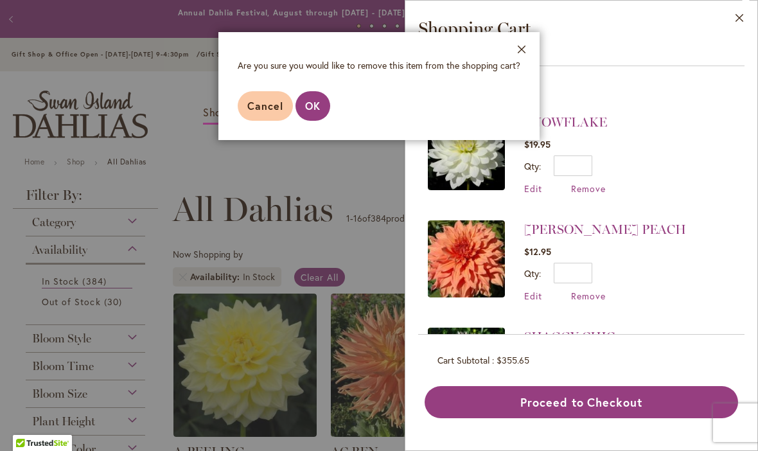
click at [310, 105] on span "OK" at bounding box center [312, 105] width 15 height 13
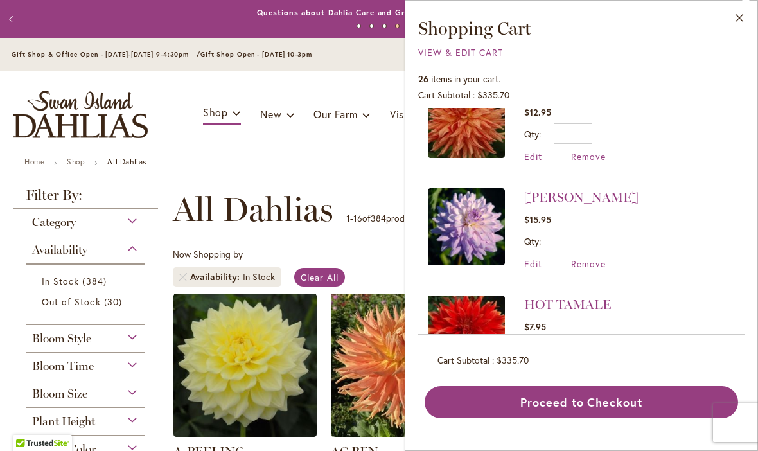
scroll to position [467, 0]
click at [597, 263] on span "Remove" at bounding box center [588, 263] width 35 height 12
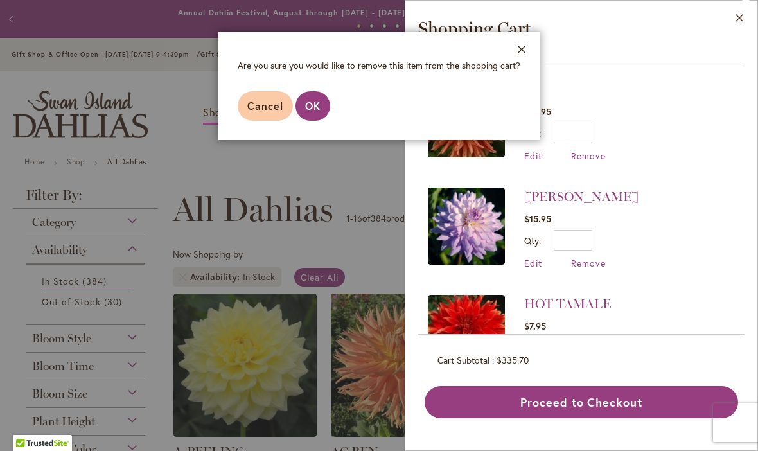
click at [310, 109] on span "OK" at bounding box center [312, 105] width 15 height 13
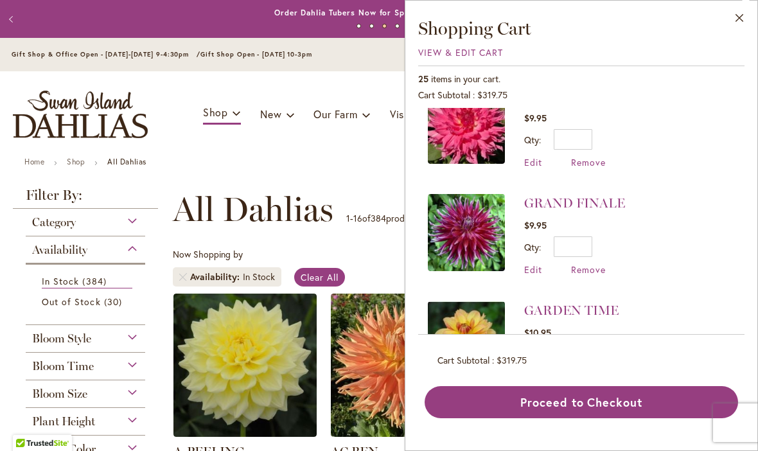
scroll to position [785, 0]
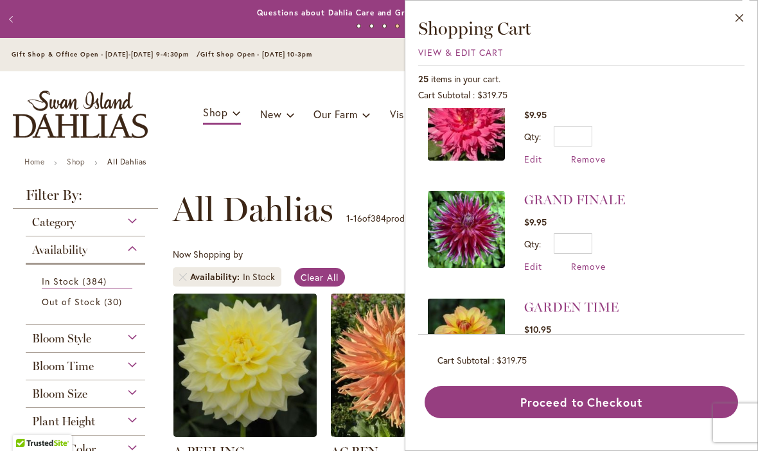
click at [594, 266] on span "Remove" at bounding box center [588, 266] width 35 height 12
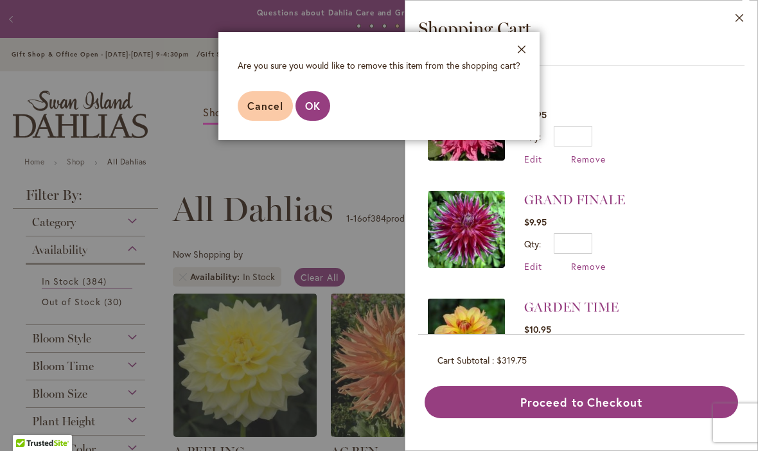
click at [308, 103] on span "OK" at bounding box center [312, 105] width 15 height 13
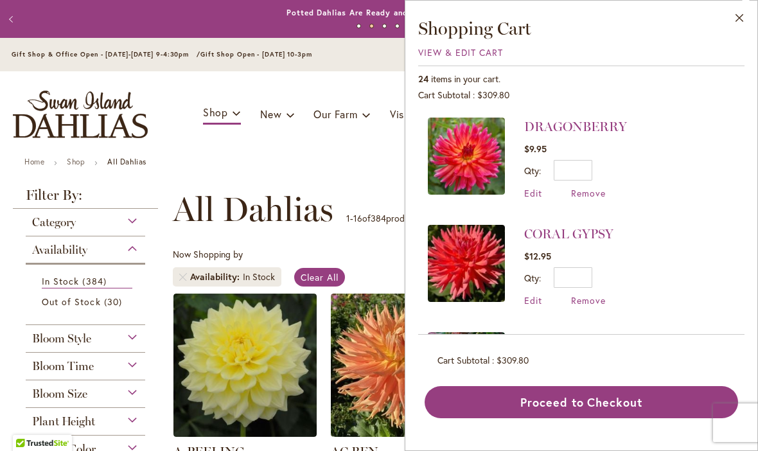
scroll to position [1181, 0]
click at [595, 186] on span "Remove" at bounding box center [588, 192] width 35 height 12
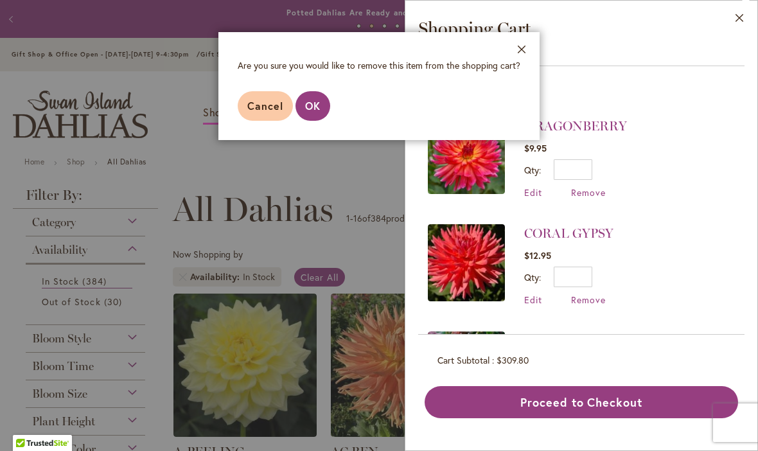
click at [317, 105] on span "OK" at bounding box center [312, 105] width 15 height 13
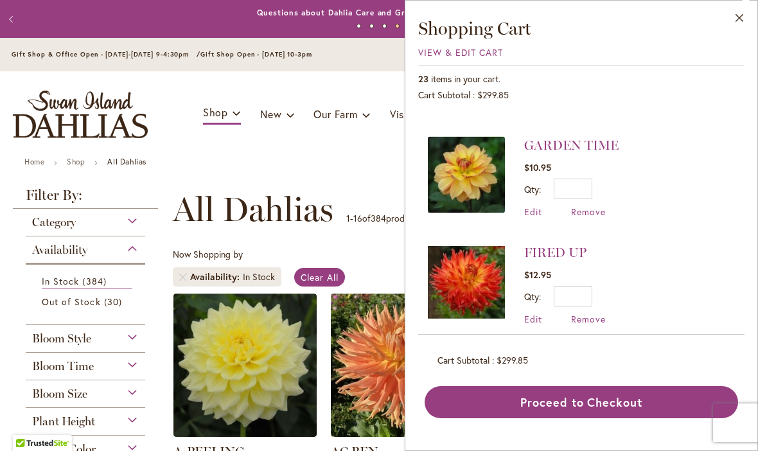
scroll to position [791, 0]
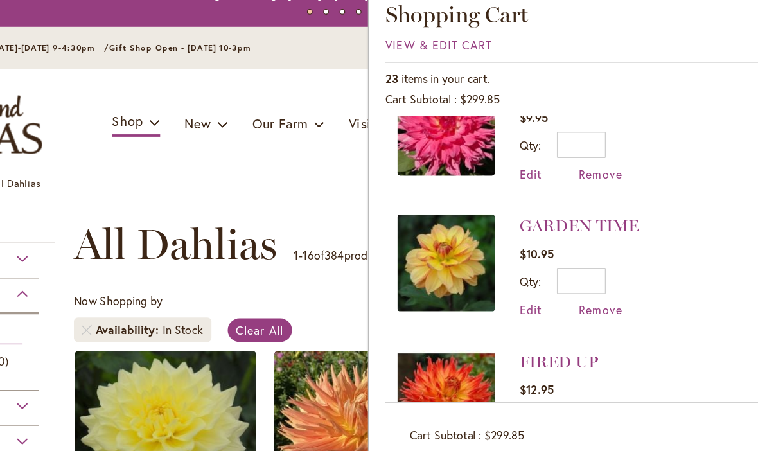
click at [571, 255] on span "Remove" at bounding box center [588, 261] width 35 height 12
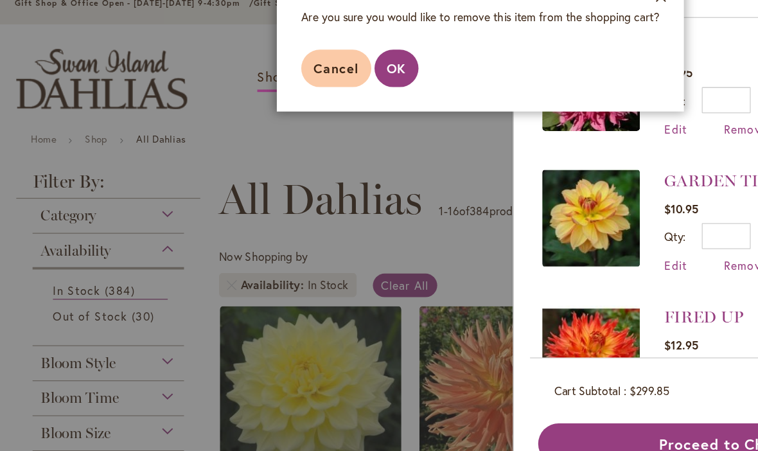
click at [320, 99] on span "OK" at bounding box center [312, 105] width 15 height 13
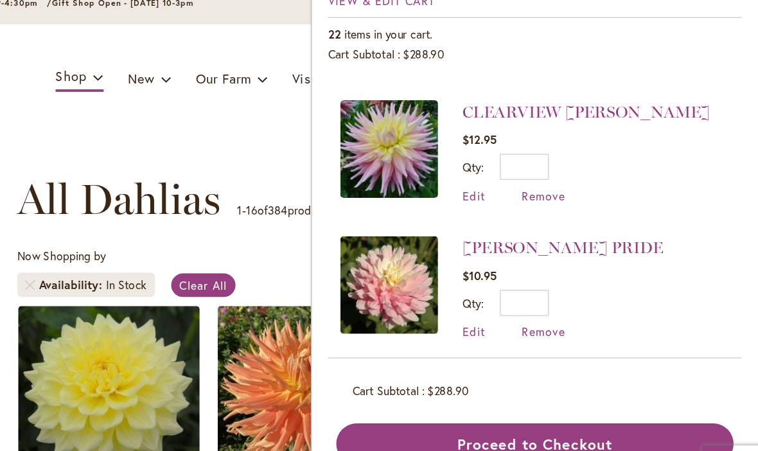
scroll to position [1166, 0]
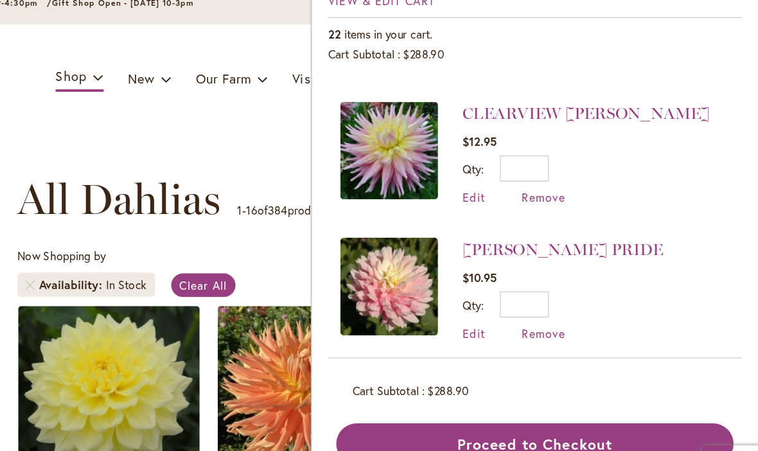
click at [571, 202] on span "Remove" at bounding box center [588, 208] width 35 height 12
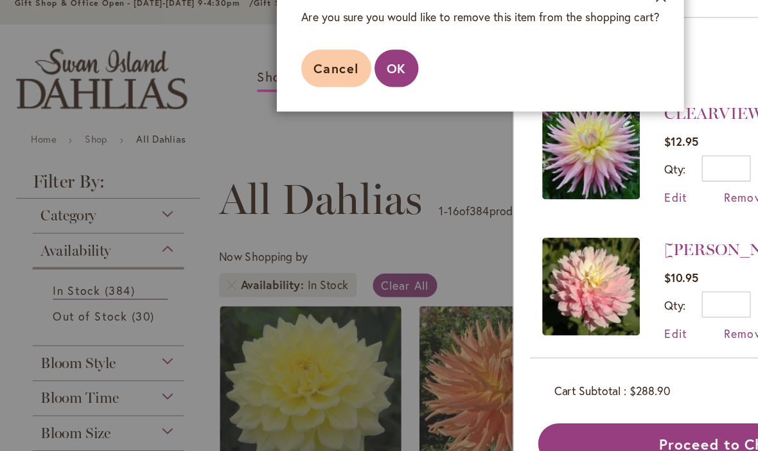
click at [316, 99] on span "OK" at bounding box center [312, 105] width 15 height 13
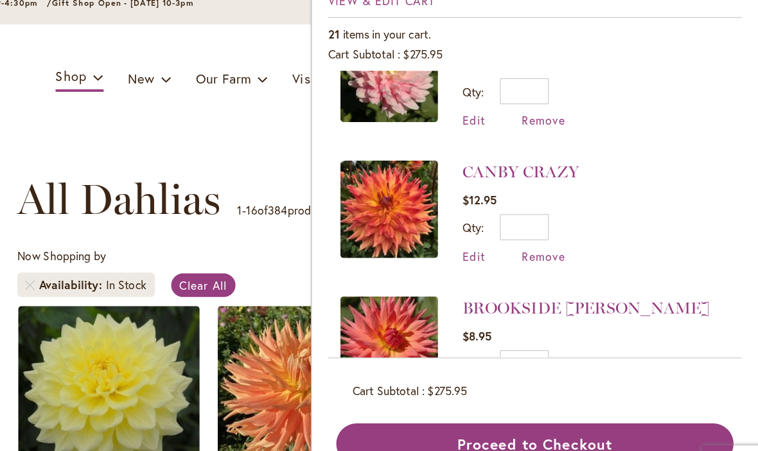
scroll to position [1235, 0]
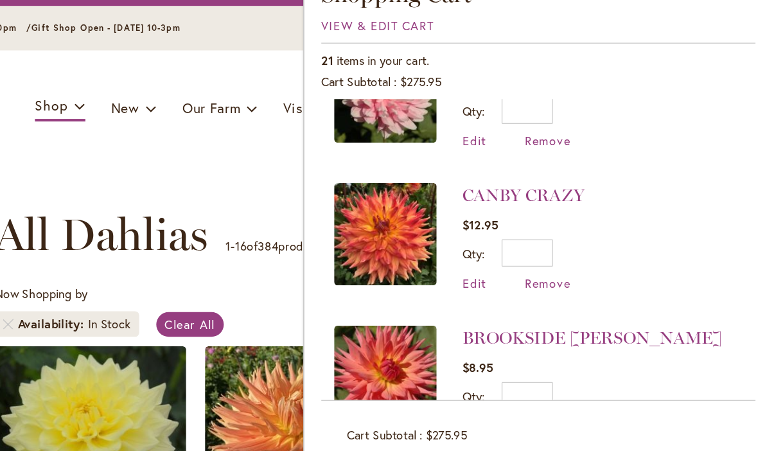
click at [571, 240] on span "Remove" at bounding box center [588, 246] width 35 height 12
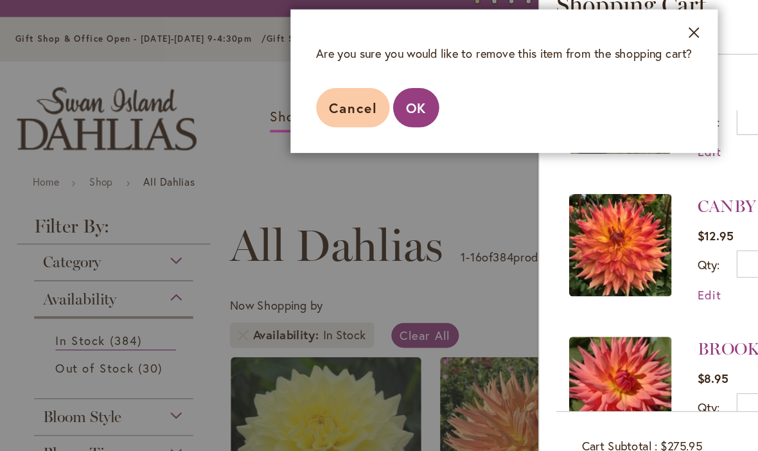
click at [315, 99] on span "OK" at bounding box center [312, 105] width 15 height 13
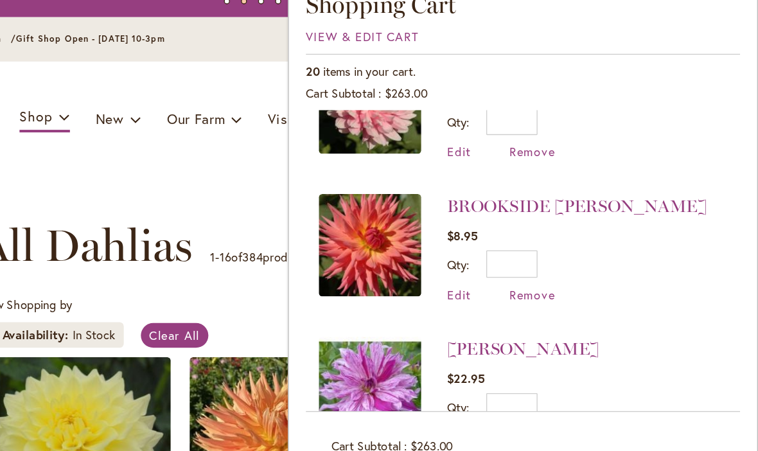
scroll to position [0, 0]
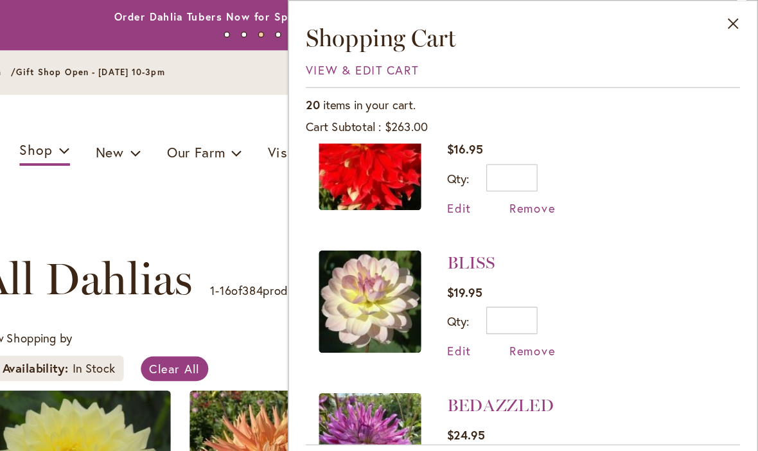
click at [722, 25] on button "Close" at bounding box center [739, 21] width 35 height 40
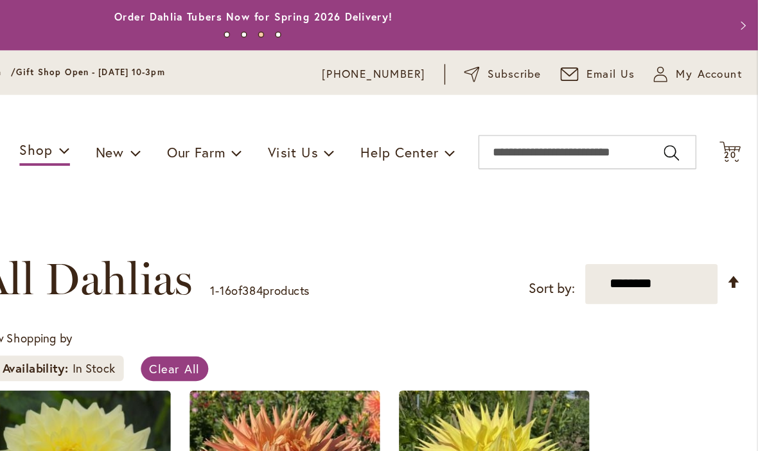
scroll to position [1624, 0]
click at [697, 60] on span "My Account" at bounding box center [722, 55] width 50 height 13
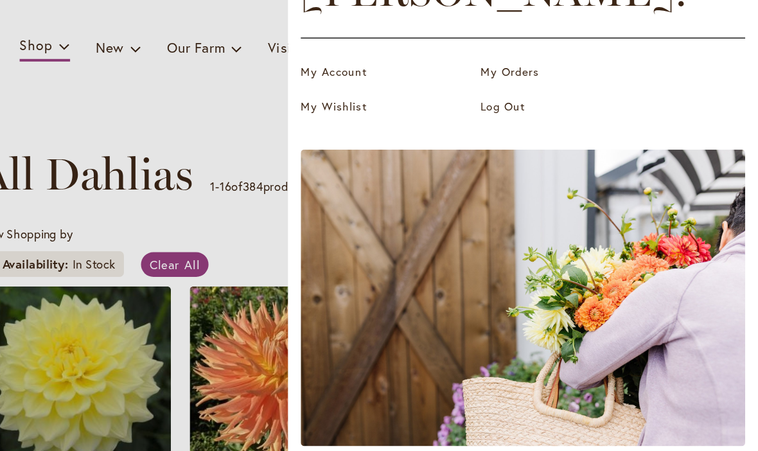
click at [550, 127] on link "My Orders" at bounding box center [614, 133] width 129 height 13
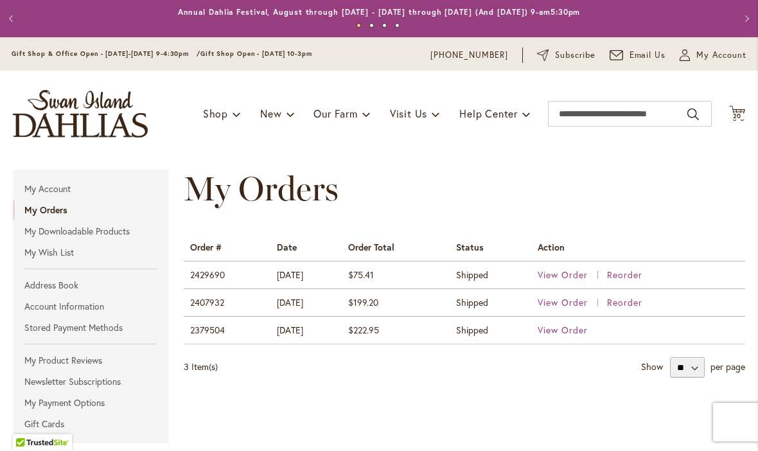
click at [217, 275] on td "2429690" at bounding box center [227, 276] width 87 height 28
click at [573, 271] on span "View Order" at bounding box center [563, 275] width 50 height 12
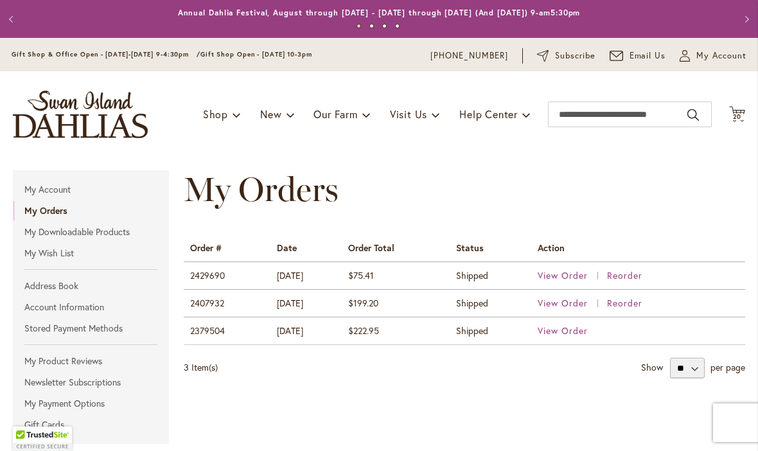
click at [744, 109] on icon "Cart .cls-1 { fill: #231f20; }" at bounding box center [738, 114] width 16 height 16
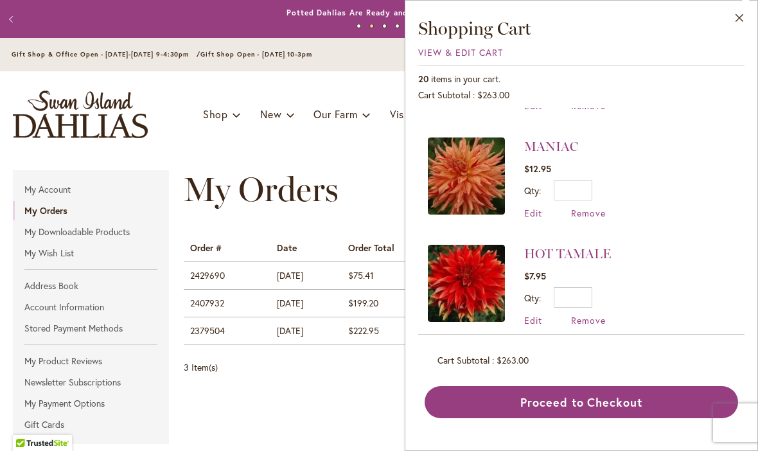
scroll to position [443, 0]
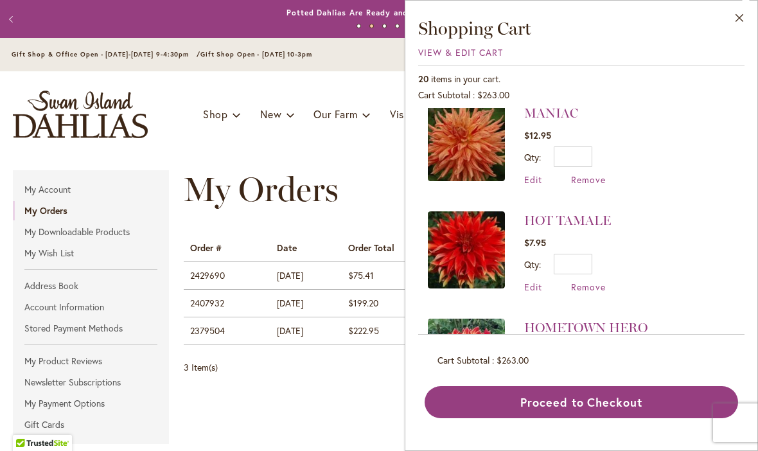
click at [615, 418] on button "Proceed to Checkout" at bounding box center [582, 402] width 314 height 32
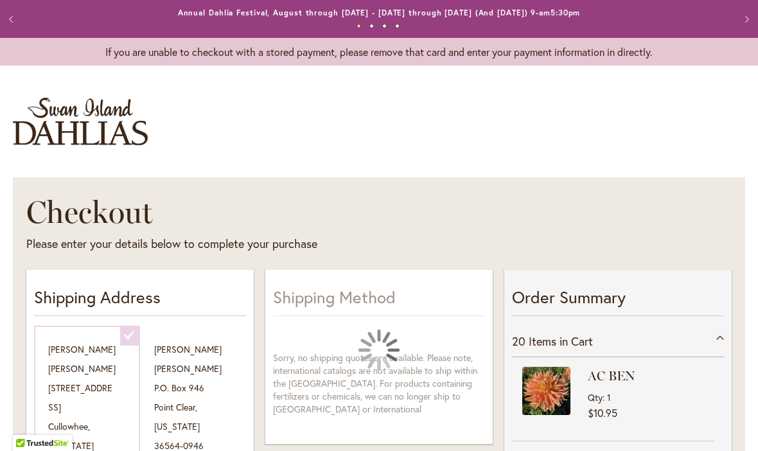
select select "**********"
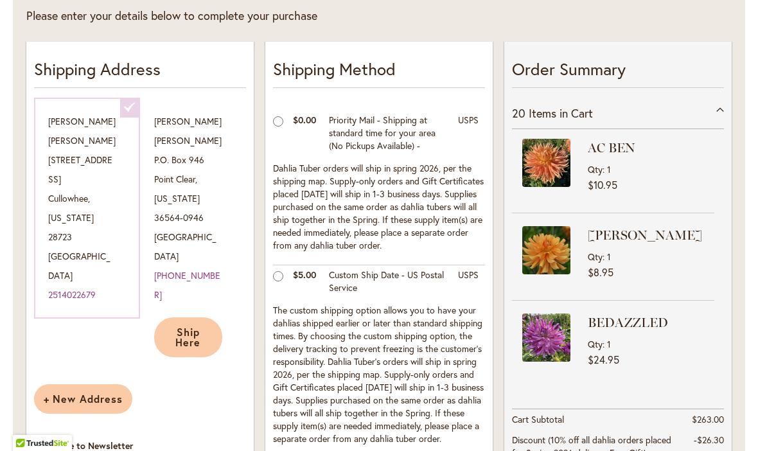
scroll to position [224, 0]
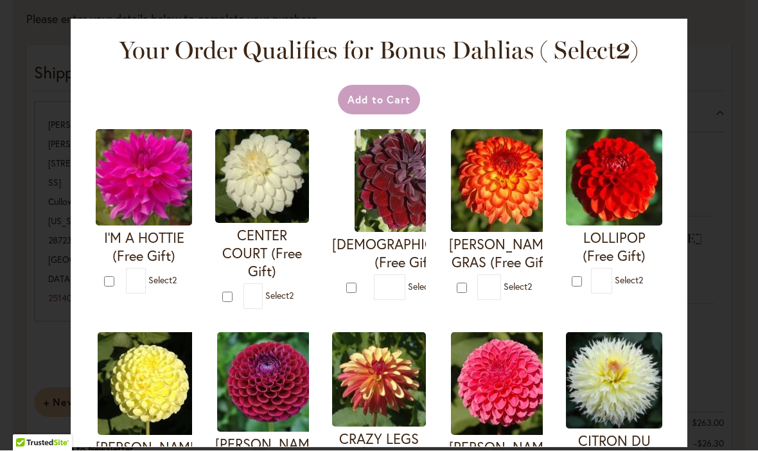
click at [123, 280] on form "I'M A HOTTIE (Free Gift) * 2" at bounding box center [144, 212] width 96 height 165
type input "*"
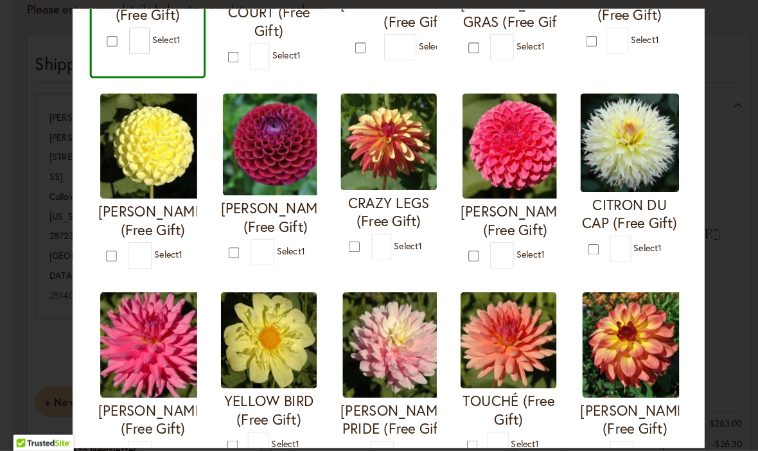
scroll to position [230, 0]
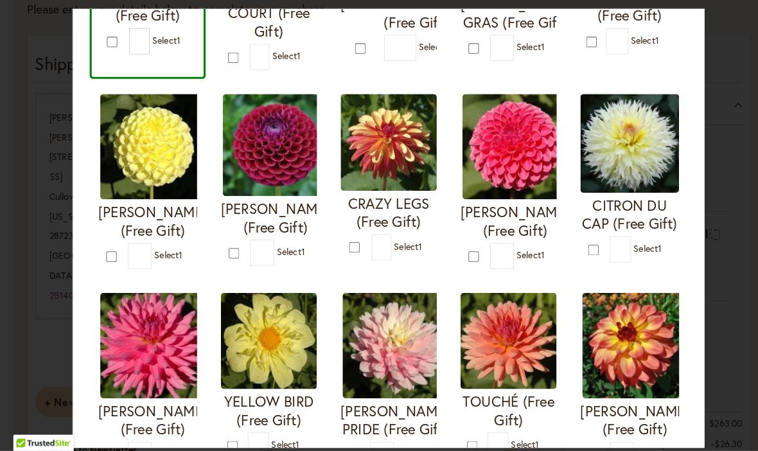
type input "*"
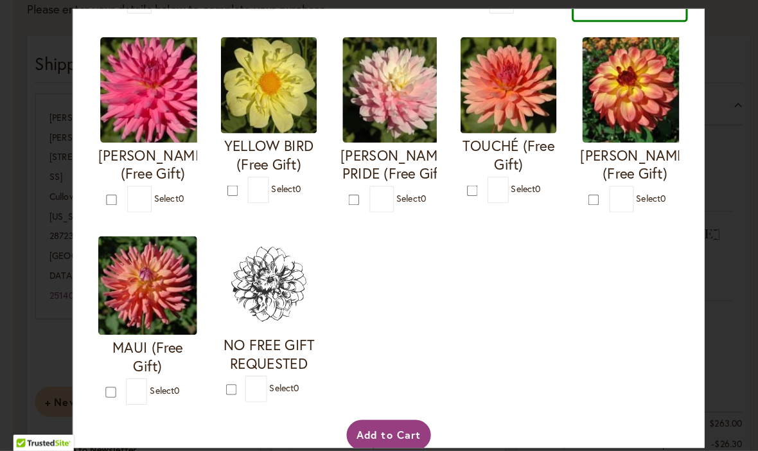
scroll to position [480, 0]
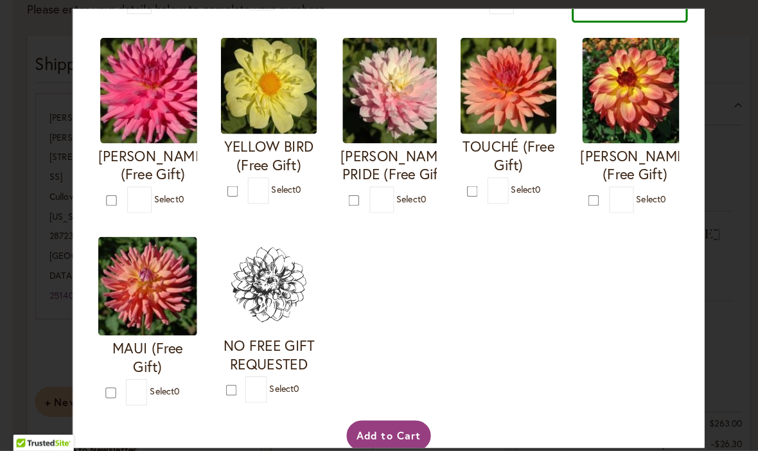
click at [384, 436] on button "Add to Cart" at bounding box center [379, 436] width 83 height 30
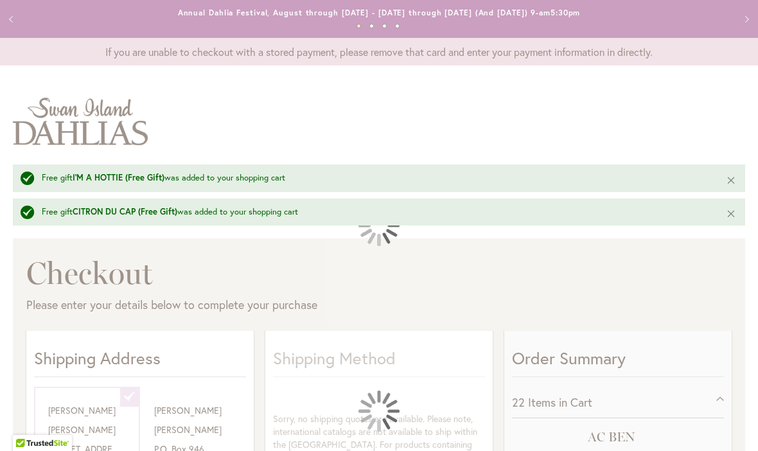
select select "**********"
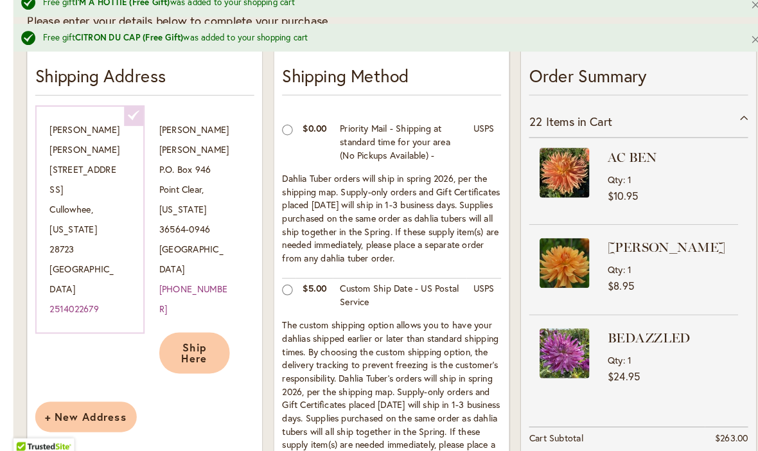
scroll to position [273, 0]
click at [82, 408] on span "New Address" at bounding box center [83, 414] width 79 height 13
select select "**"
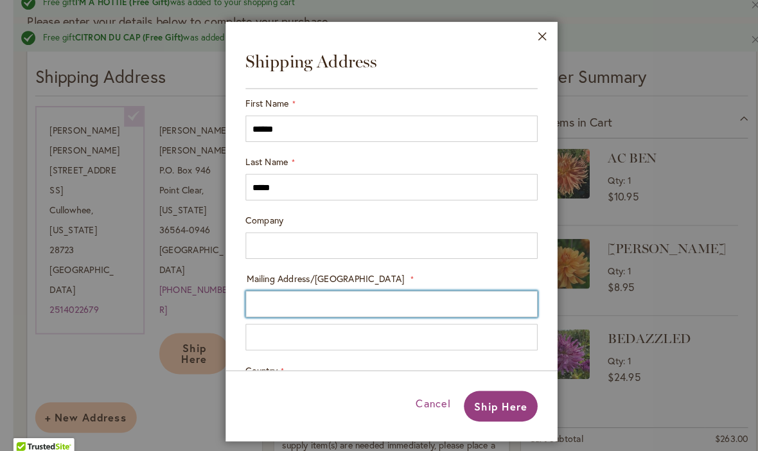
click at [299, 292] on input "Mailing Address/PO BOX: Line 1" at bounding box center [379, 305] width 283 height 26
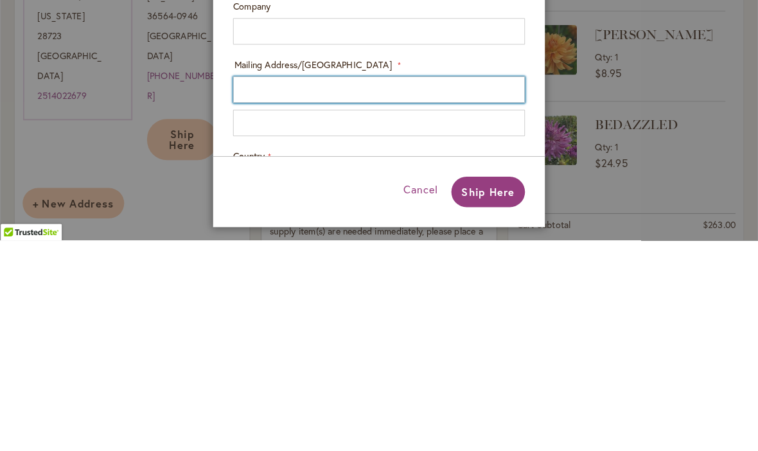
type input "**********"
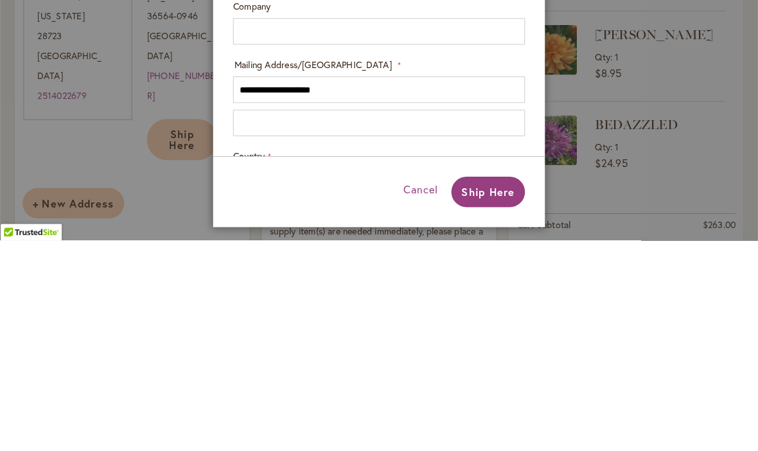
select select "*"
type input "********"
type input "*****"
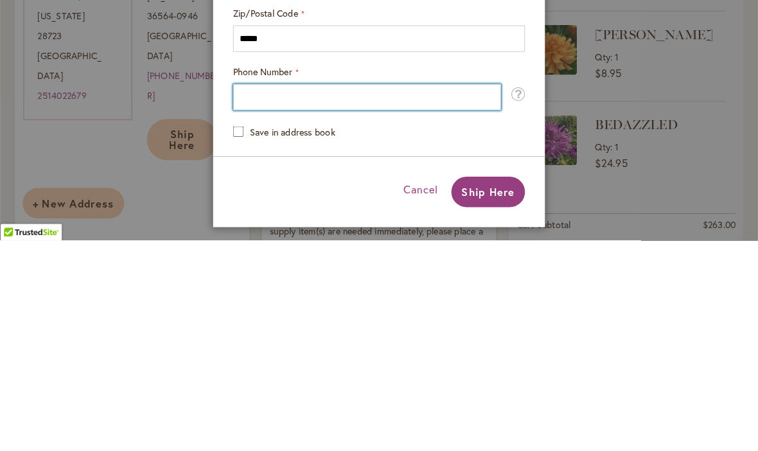
scroll to position [296, 0]
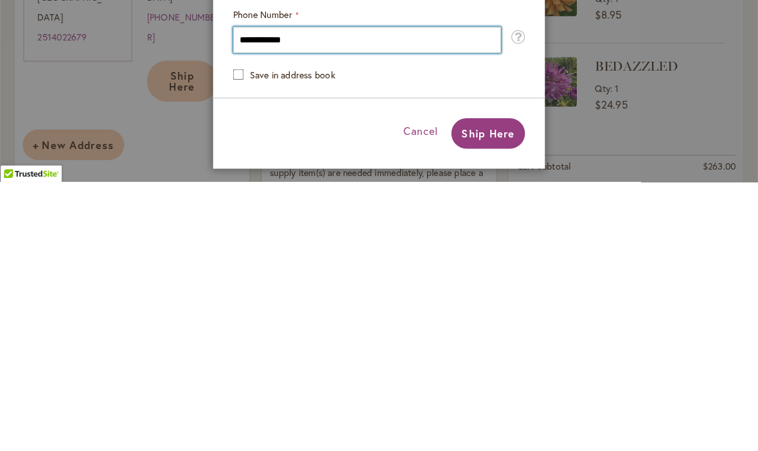
type input "**********"
click at [480, 397] on span "Ship Here" at bounding box center [485, 403] width 52 height 13
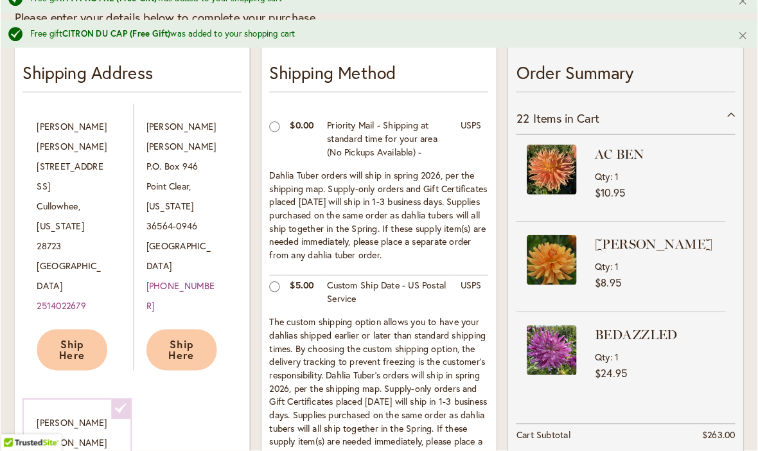
scroll to position [332, 0]
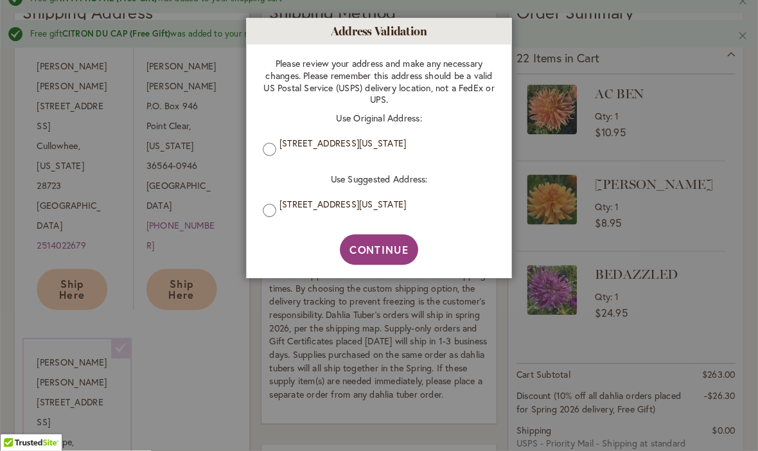
click at [644, 364] on div at bounding box center [379, 225] width 758 height 451
click at [383, 249] on span "Continue" at bounding box center [379, 255] width 57 height 13
type input "**********"
type input "********"
type input "**********"
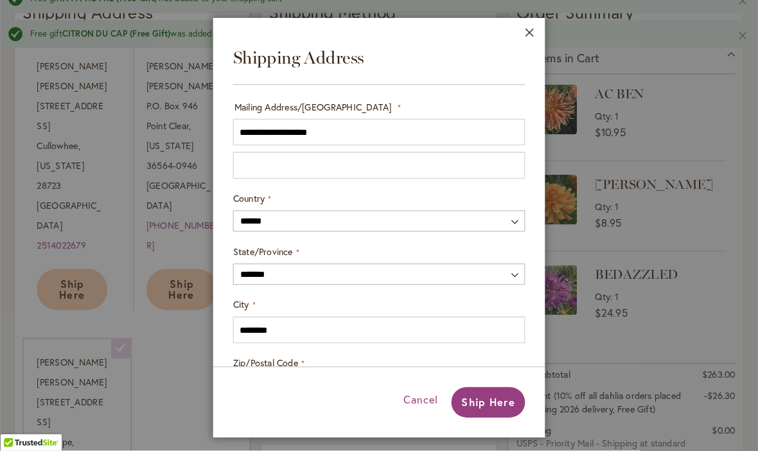
click at [717, 357] on div at bounding box center [379, 225] width 758 height 451
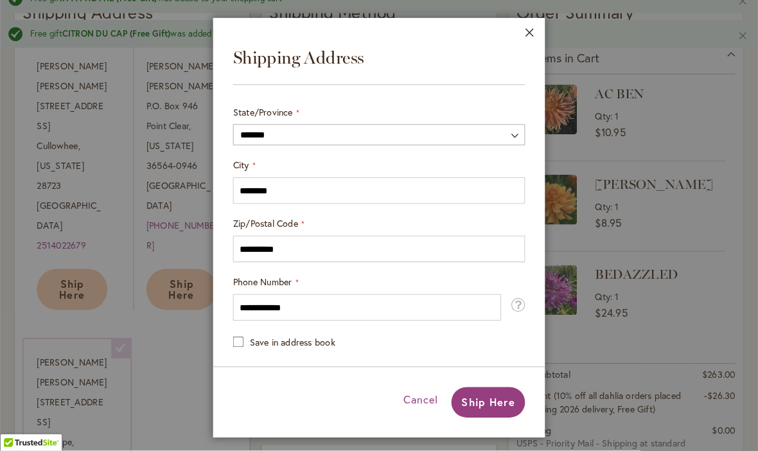
scroll to position [296, 0]
click at [472, 397] on span "Ship Here" at bounding box center [485, 403] width 52 height 13
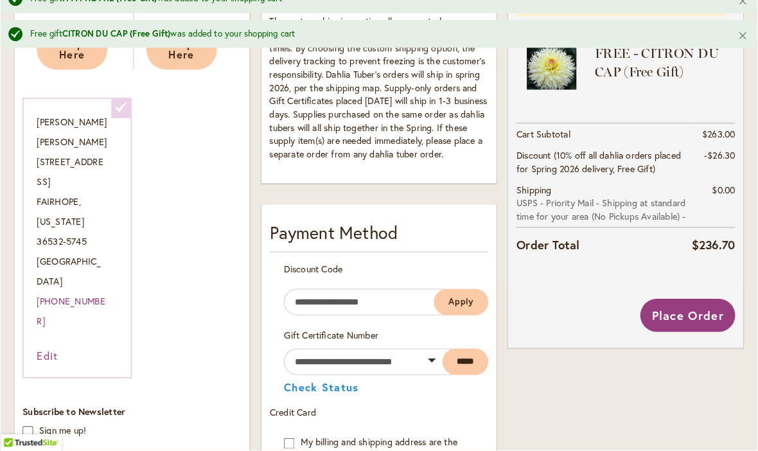
scroll to position [566, 0]
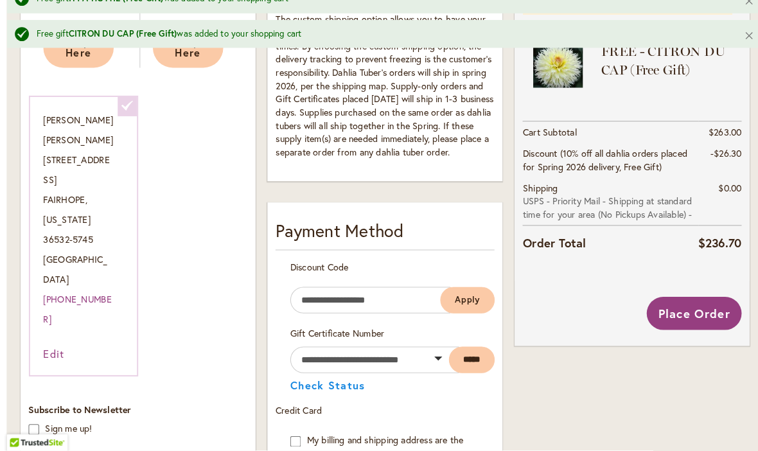
click at [673, 310] on span "Place Order" at bounding box center [678, 317] width 70 height 15
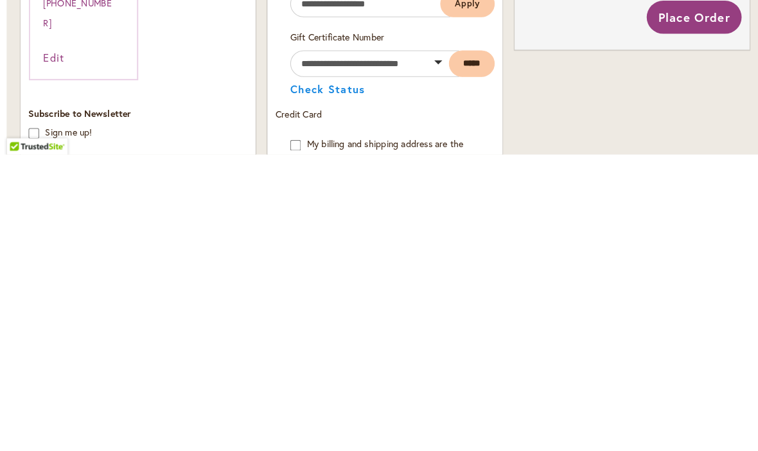
scroll to position [881, 0]
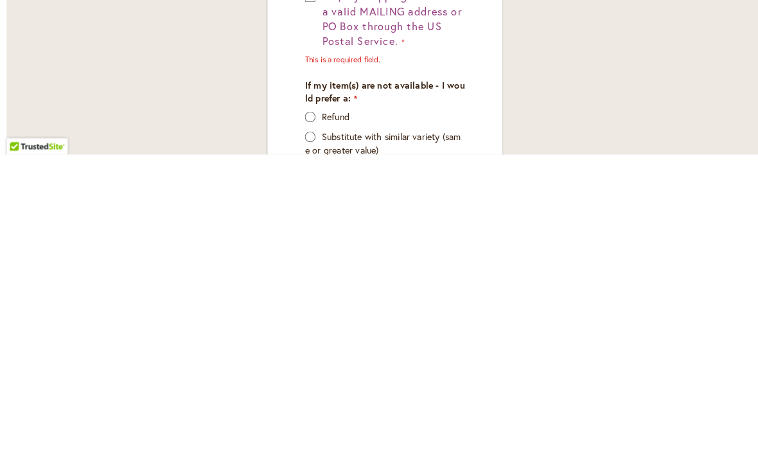
click at [455, 0] on html "Please wait... Skip to Accessibility Information The store will not work correc…" at bounding box center [379, 225] width 758 height 451
click at [458, 0] on html "Please wait... Skip to Accessibility Information The store will not work correc…" at bounding box center [379, 225] width 758 height 451
click at [391, 0] on html "Please wait... Skip to Accessibility Information The store will not work correc…" at bounding box center [379, 225] width 758 height 451
click at [353, 0] on html "Please wait... Skip to Accessibility Information The store will not work correc…" at bounding box center [379, 225] width 758 height 451
click at [295, 0] on html "Please wait... Skip to Accessibility Information The store will not work correc…" at bounding box center [379, 225] width 758 height 451
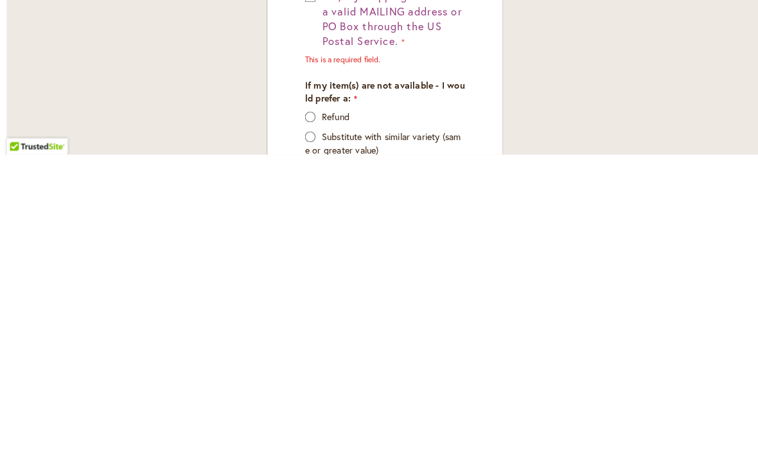
click at [300, 0] on html "Please wait... Skip to Accessibility Information The store will not work correc…" at bounding box center [379, 225] width 758 height 451
click at [290, 0] on html "Please wait... Skip to Accessibility Information The store will not work correc…" at bounding box center [379, 225] width 758 height 451
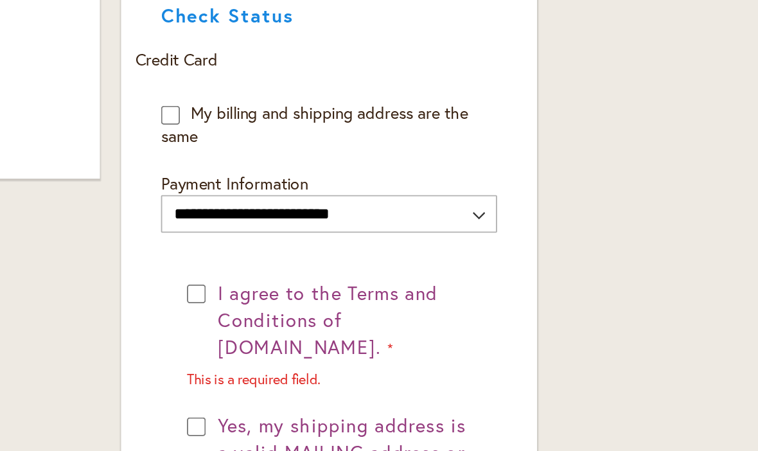
click at [273, 120] on form "**********" at bounding box center [379, 312] width 212 height 384
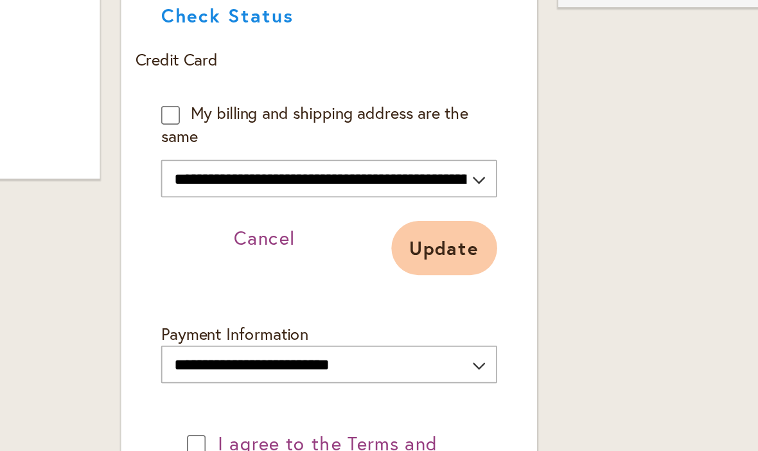
click at [499, 206] on div "Order Summary 22 Items in Cart AC BEN Qty 1 $10.95 Qty 1" at bounding box center [618, 41] width 239 height 1190
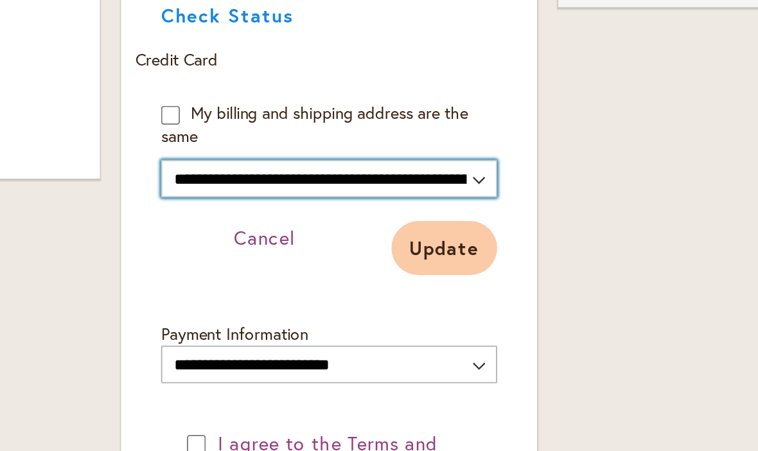
click at [287, 152] on select "**********" at bounding box center [379, 162] width 184 height 21
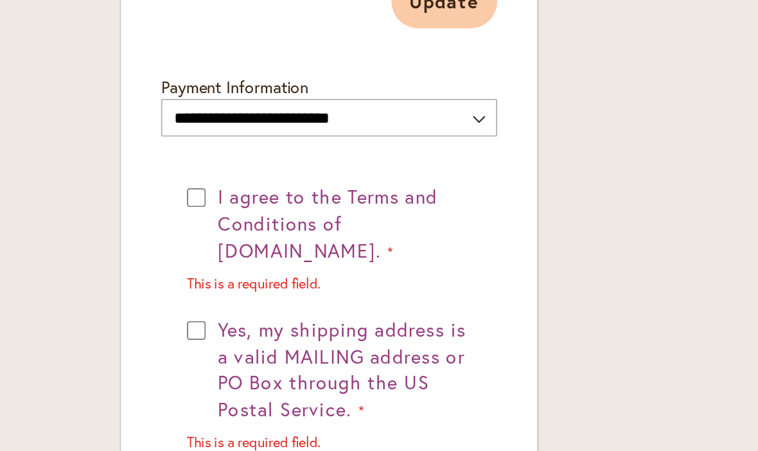
scroll to position [1023, 0]
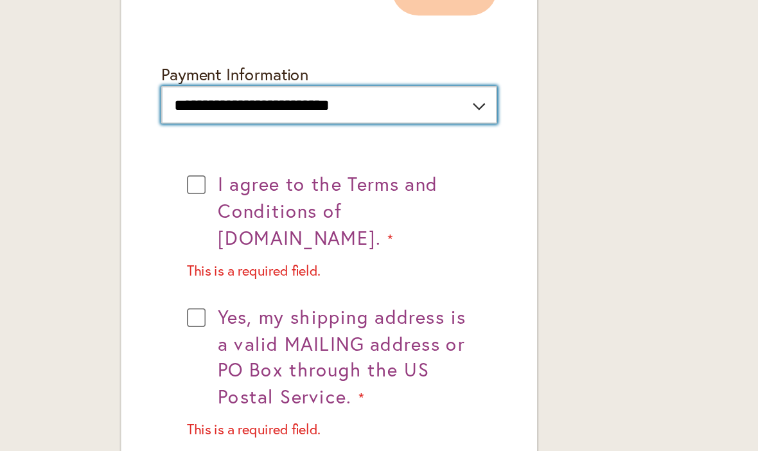
click at [287, 112] on select "**********" at bounding box center [379, 122] width 184 height 21
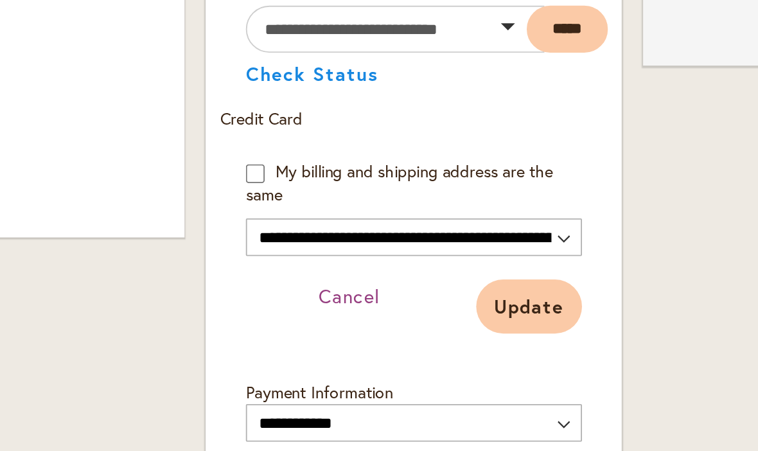
scroll to position [796, 0]
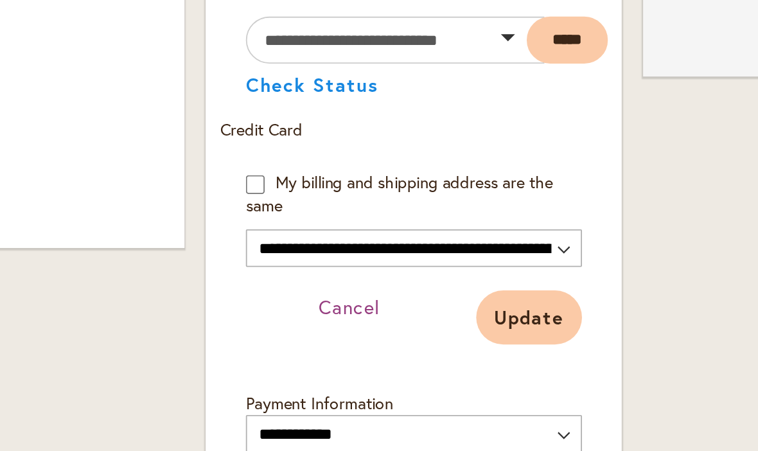
click at [423, 278] on span "Update" at bounding box center [442, 284] width 39 height 13
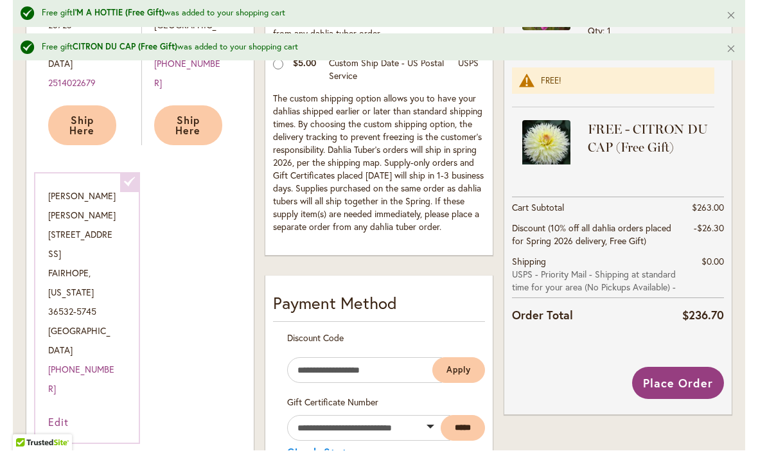
scroll to position [503, 0]
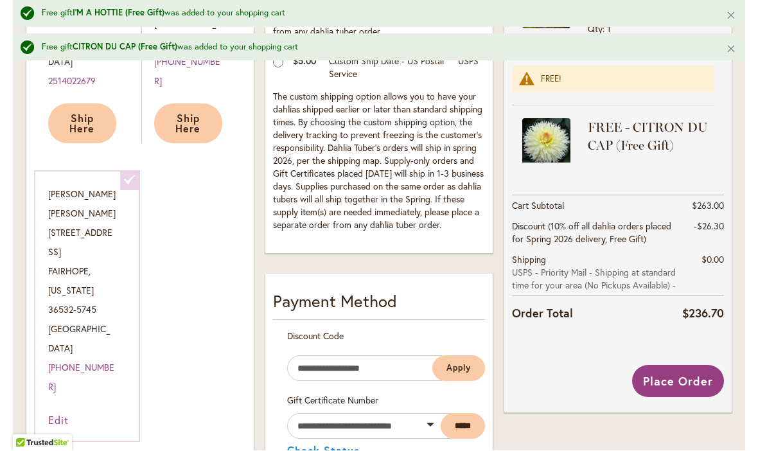
click at [678, 374] on span "Place Order" at bounding box center [678, 381] width 70 height 15
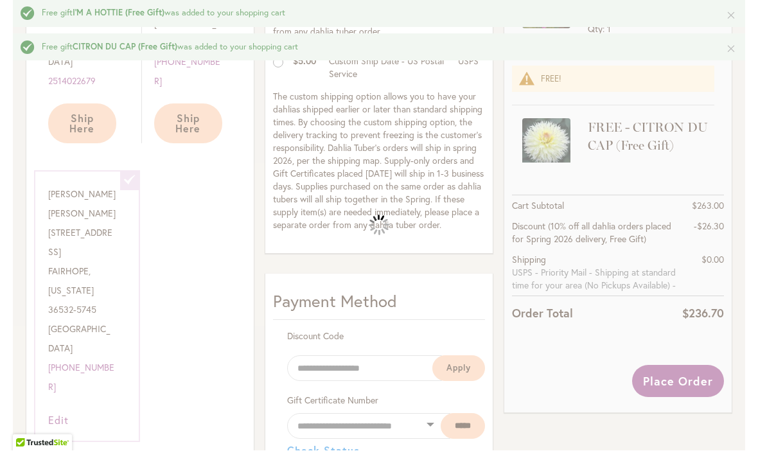
select select
